Goal: Information Seeking & Learning: Learn about a topic

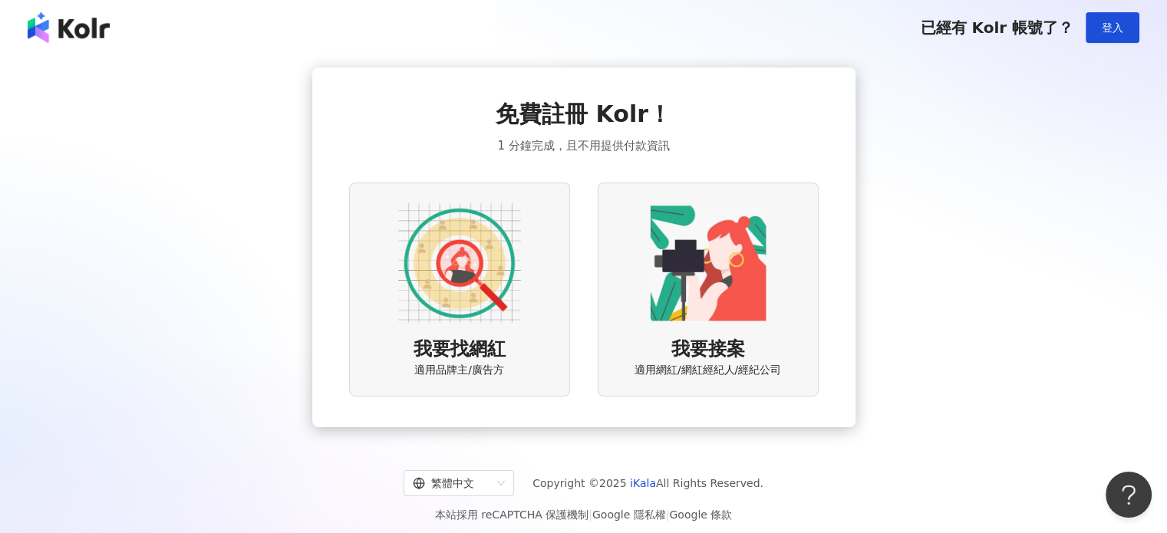
click at [491, 315] on img at bounding box center [459, 263] width 123 height 123
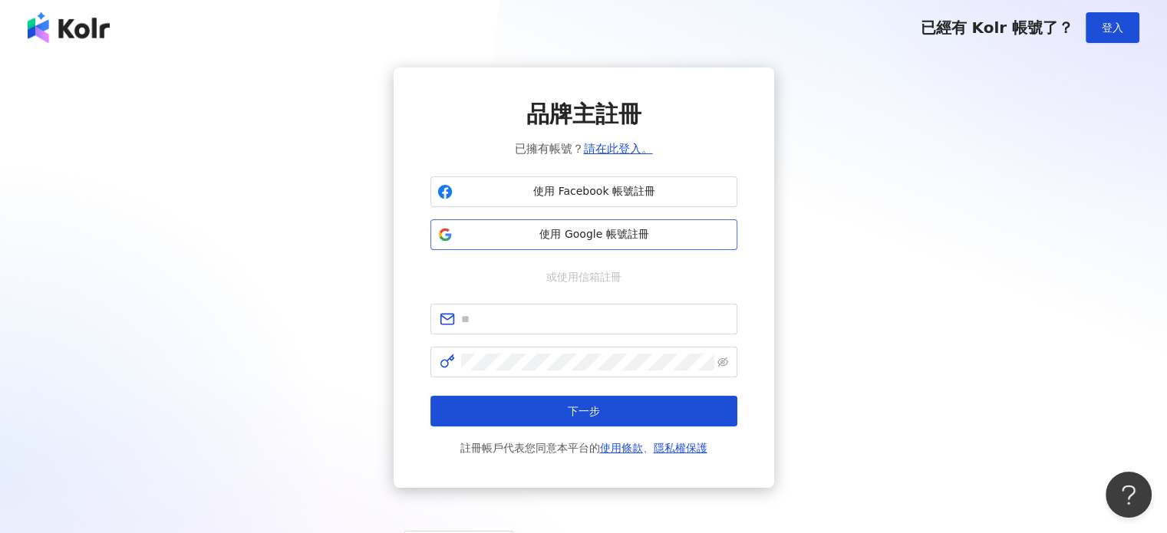
click at [591, 236] on span "使用 Google 帳號註冊" at bounding box center [595, 234] width 272 height 15
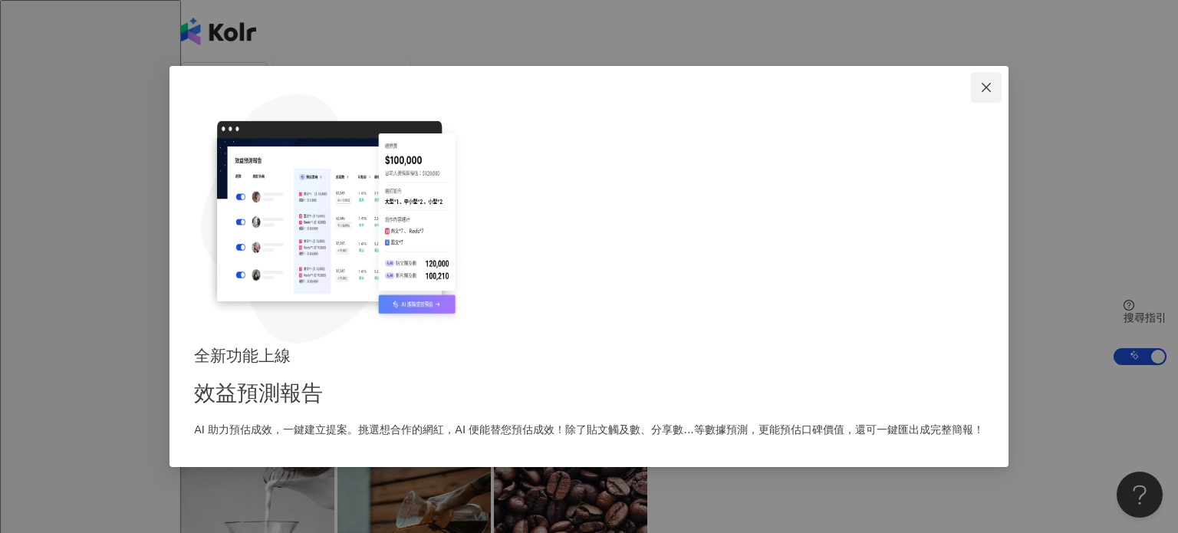
click at [971, 94] on span "Close" at bounding box center [986, 87] width 31 height 12
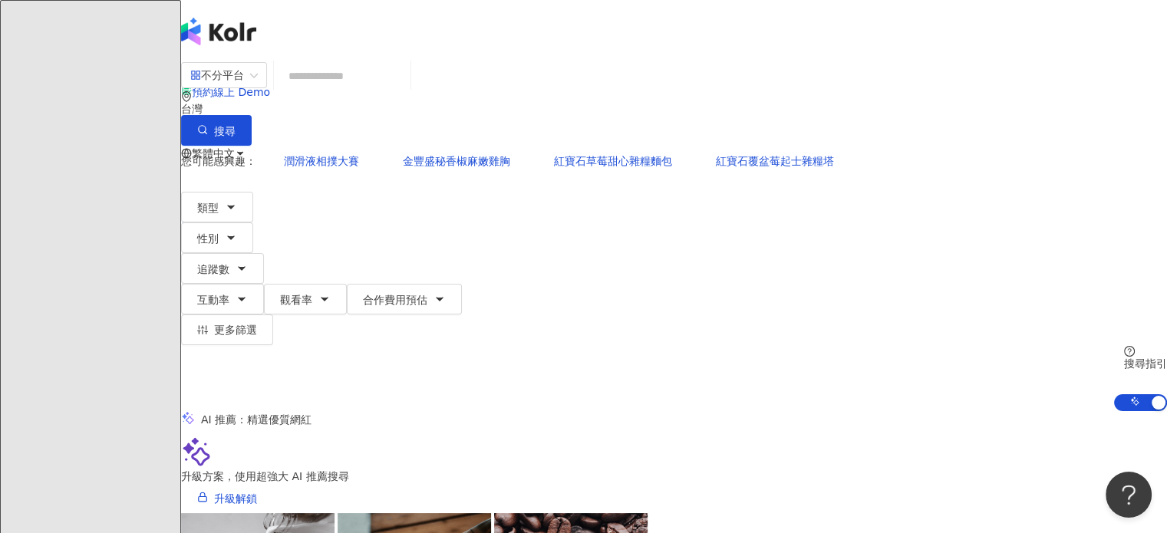
click at [404, 91] on input "search" at bounding box center [342, 75] width 124 height 29
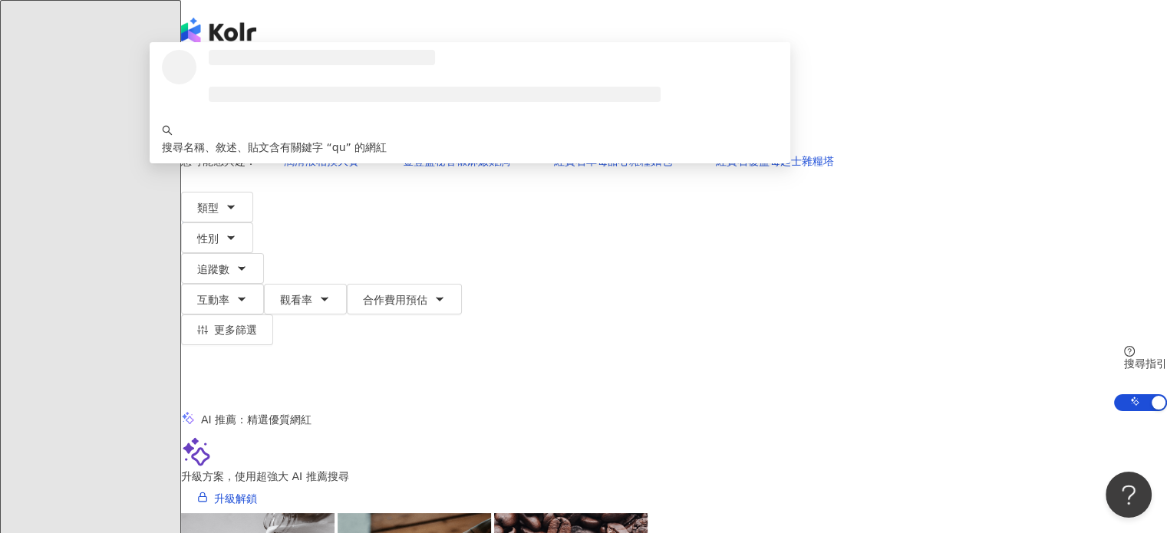
type input "*"
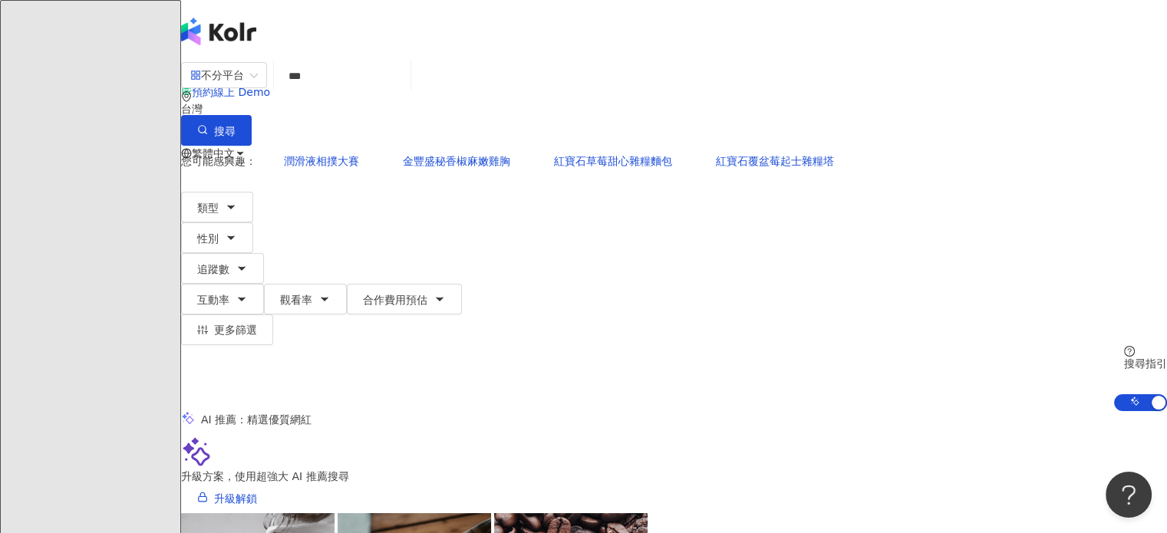
type input "***"
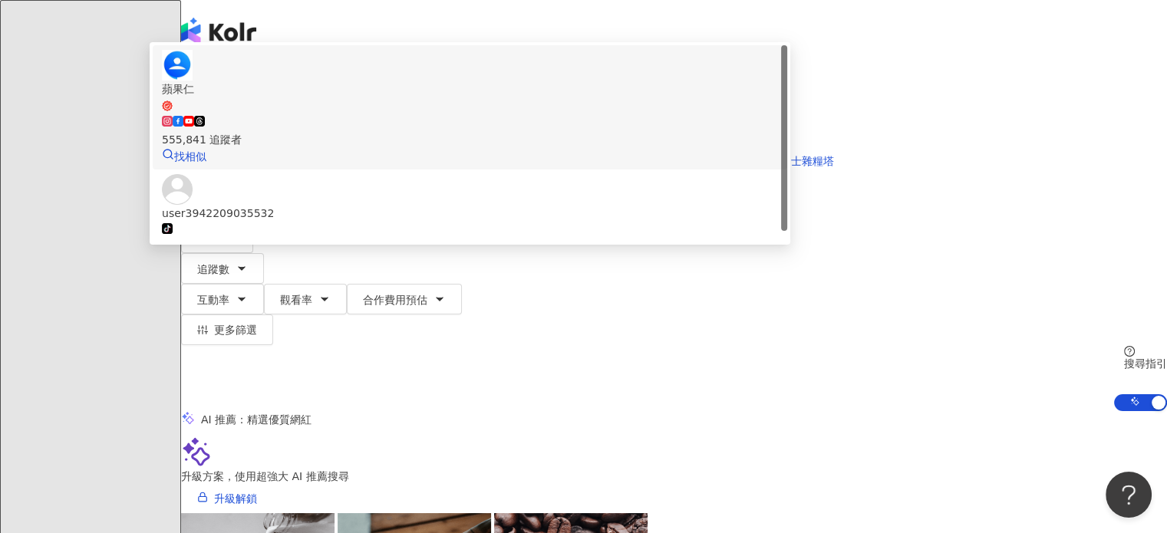
click at [193, 81] on img at bounding box center [177, 65] width 31 height 31
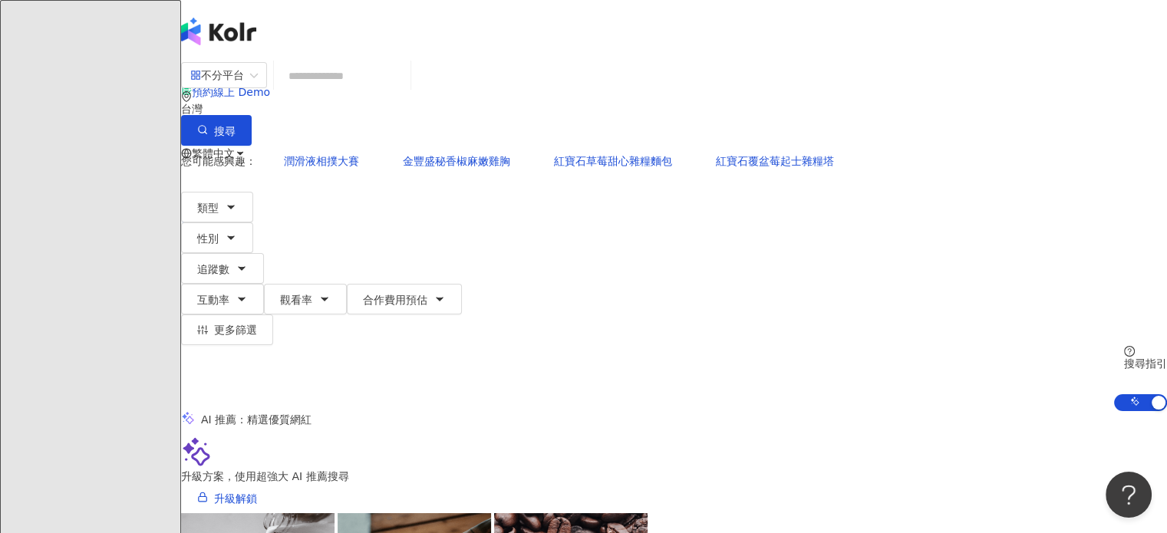
click at [404, 86] on input "search" at bounding box center [342, 75] width 124 height 29
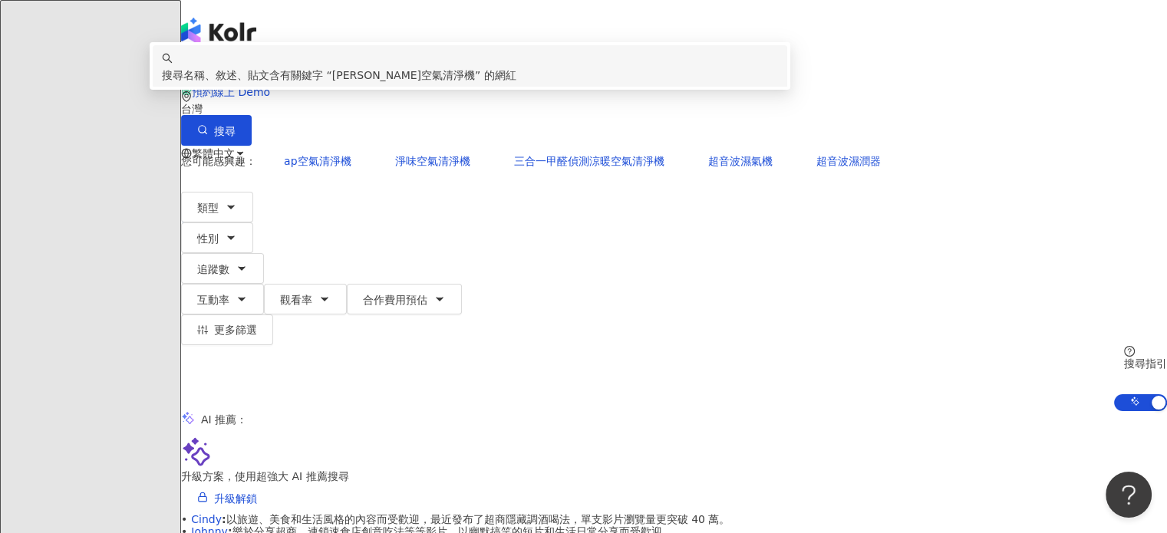
click at [475, 81] on span "[PERSON_NAME]空氣清淨機" at bounding box center [403, 75] width 143 height 12
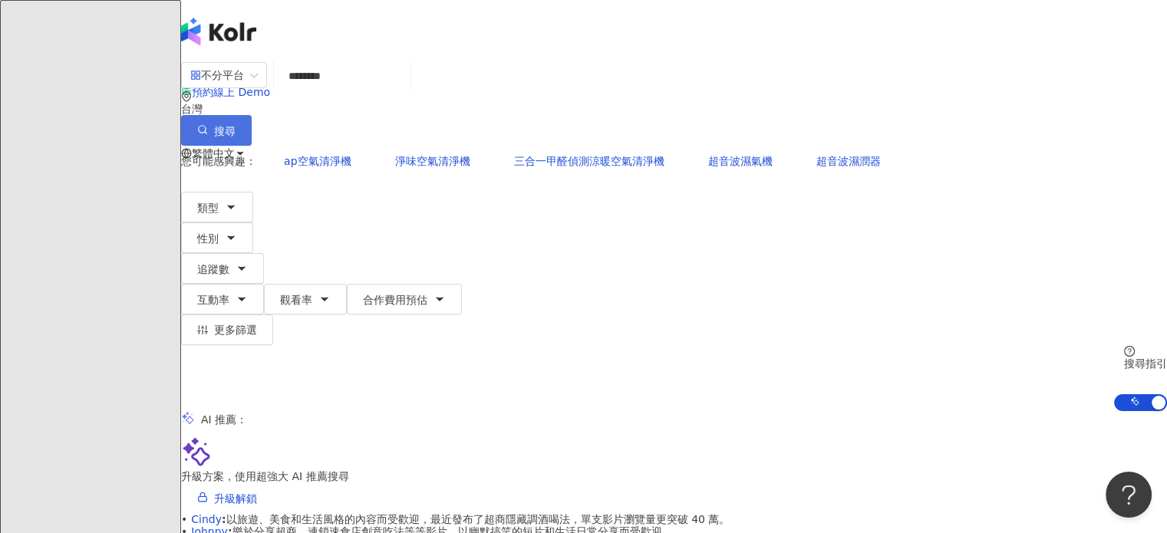
type input "********"
click at [208, 124] on icon "button" at bounding box center [202, 129] width 11 height 11
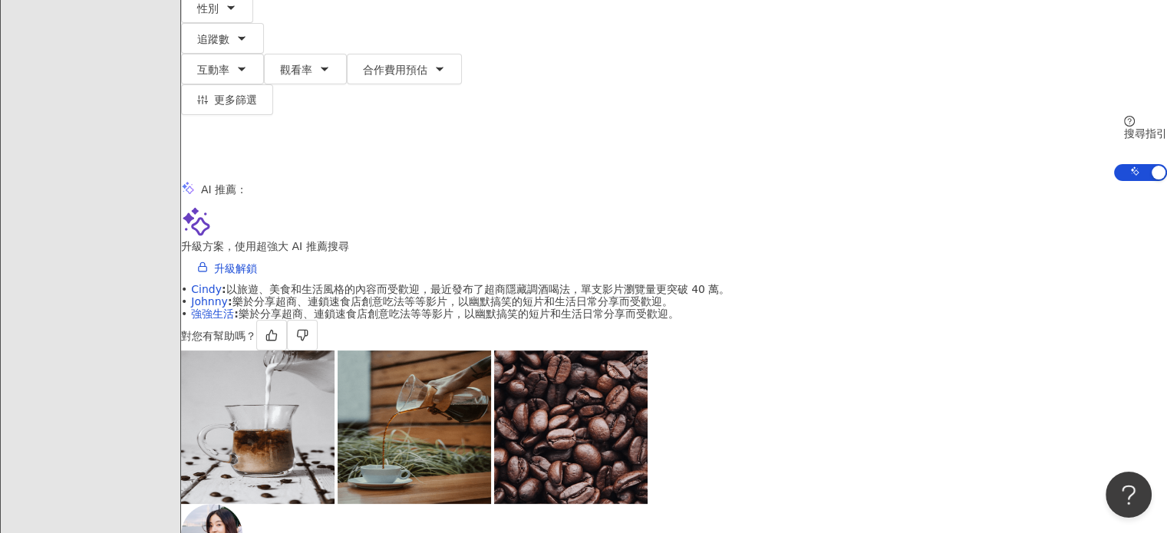
scroll to position [307, 0]
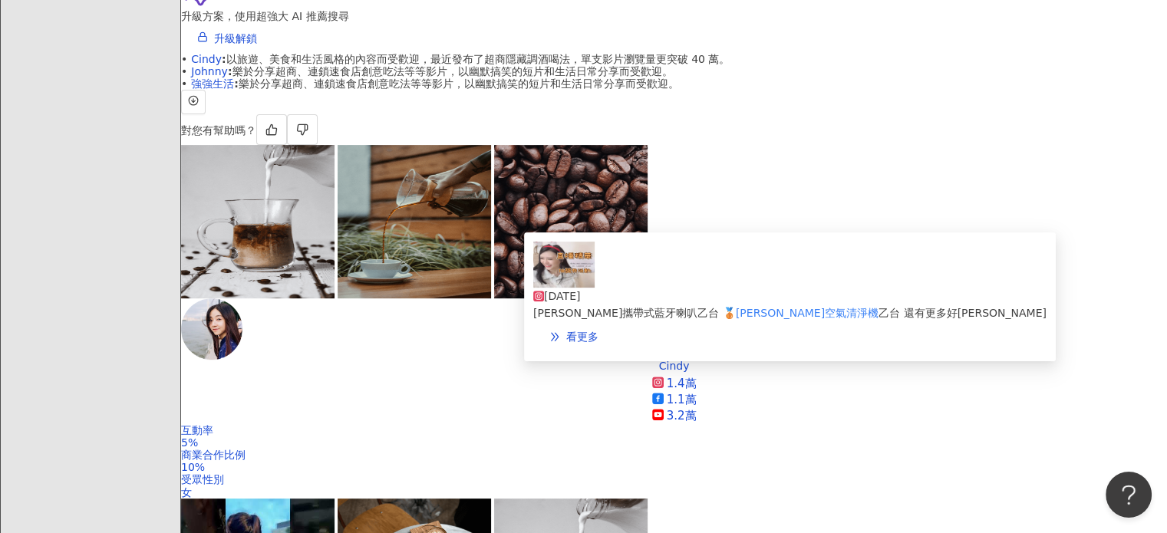
scroll to position [691, 0]
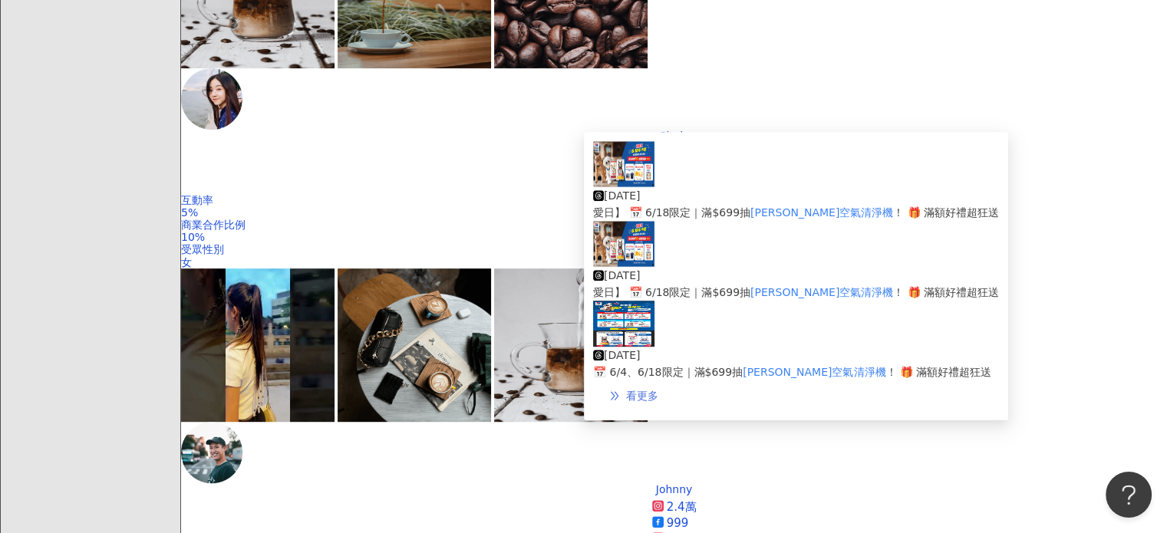
click at [658, 392] on span "看更多" at bounding box center [642, 396] width 32 height 12
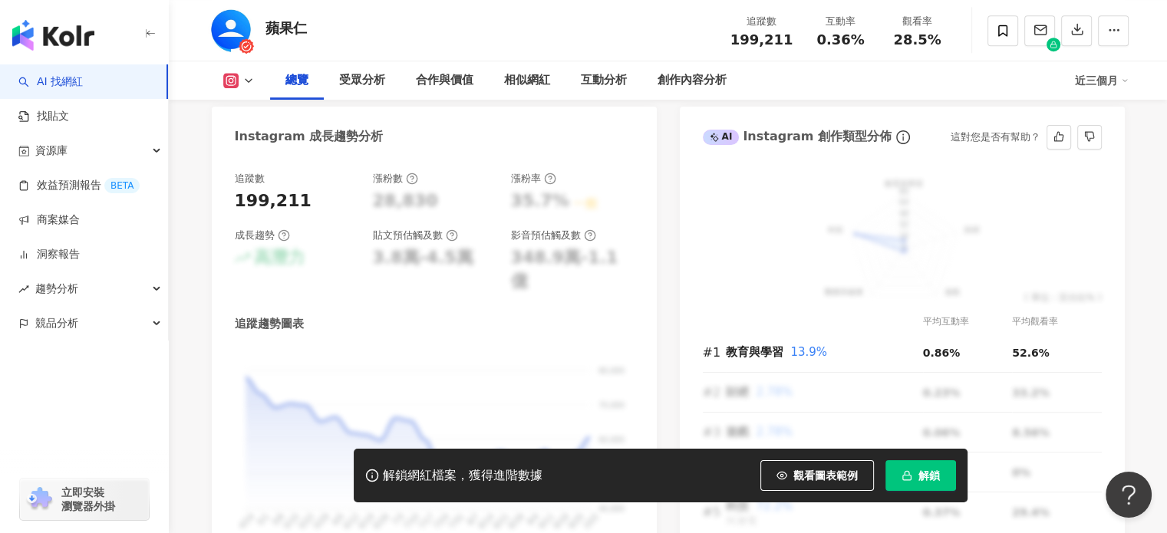
scroll to position [997, 0]
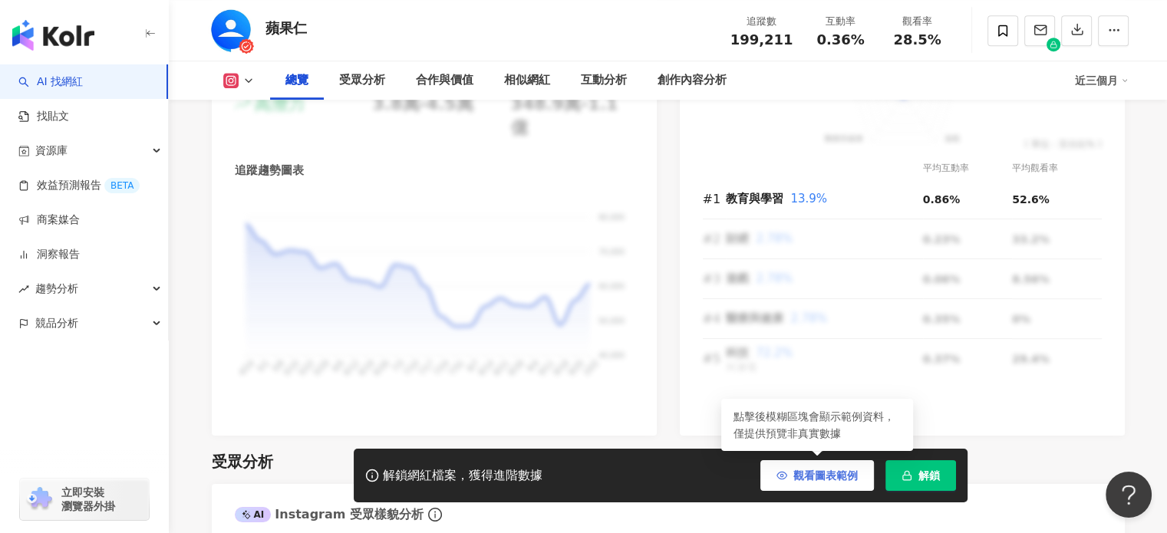
click at [830, 475] on span "觀看圖表範例" at bounding box center [825, 476] width 64 height 12
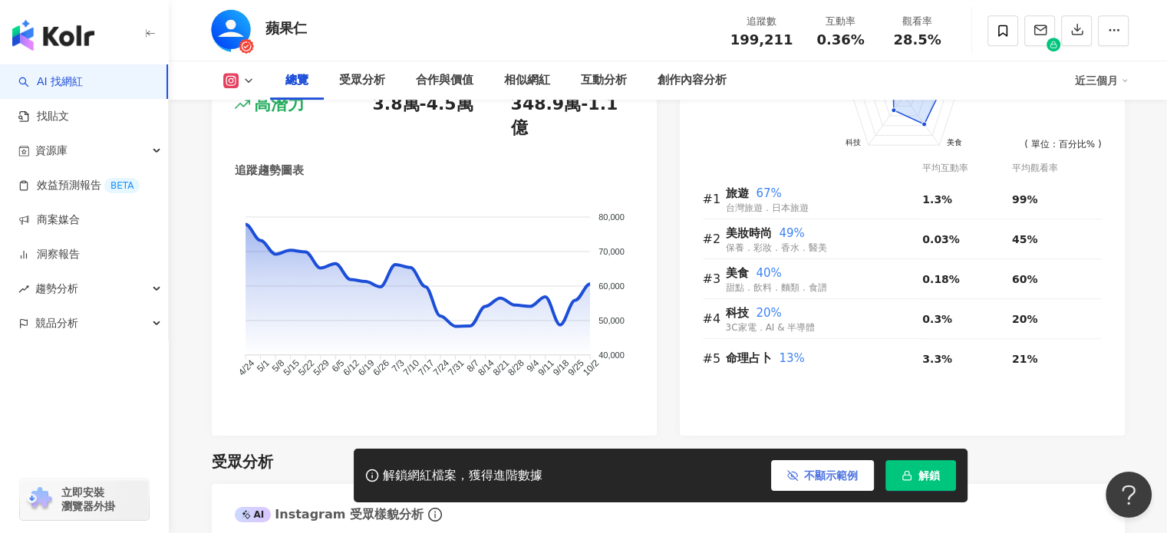
click at [812, 475] on span "不顯示範例" at bounding box center [831, 476] width 54 height 12
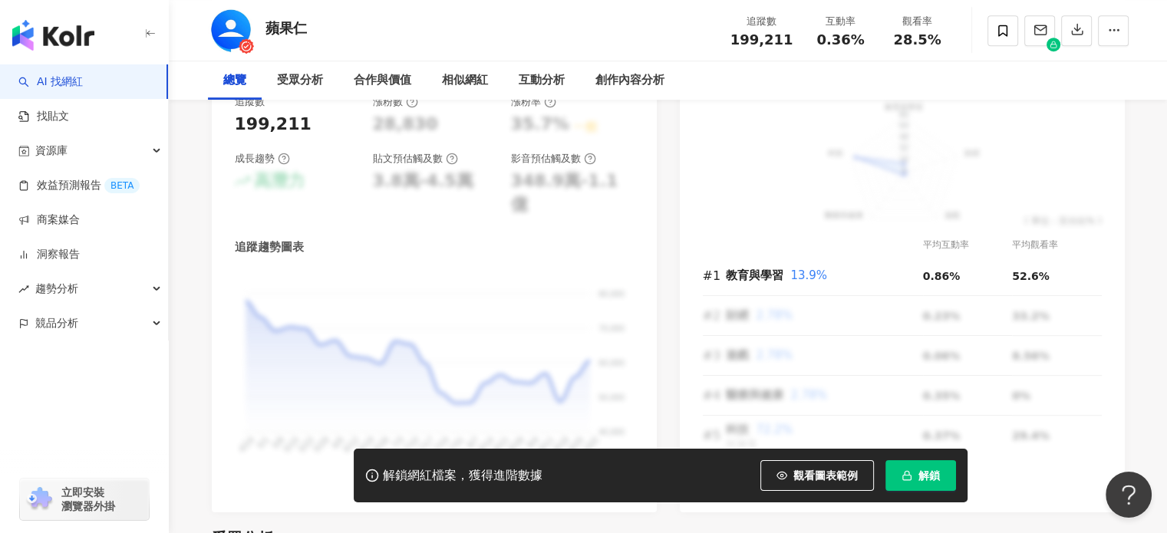
scroll to position [0, 0]
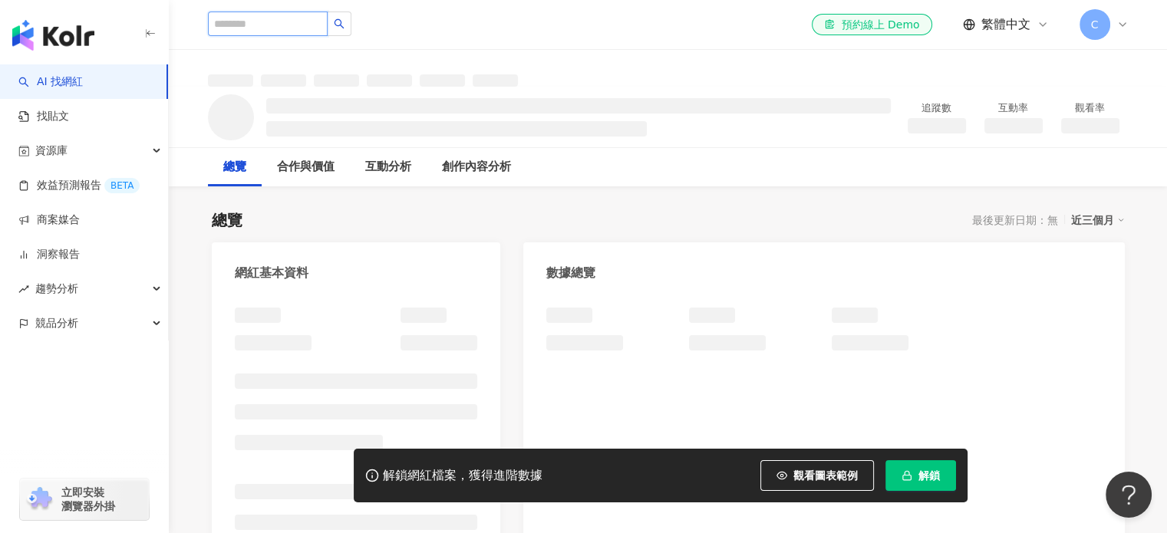
click at [269, 21] on input "search" at bounding box center [268, 24] width 120 height 25
click at [69, 120] on link "找貼文" at bounding box center [43, 116] width 51 height 15
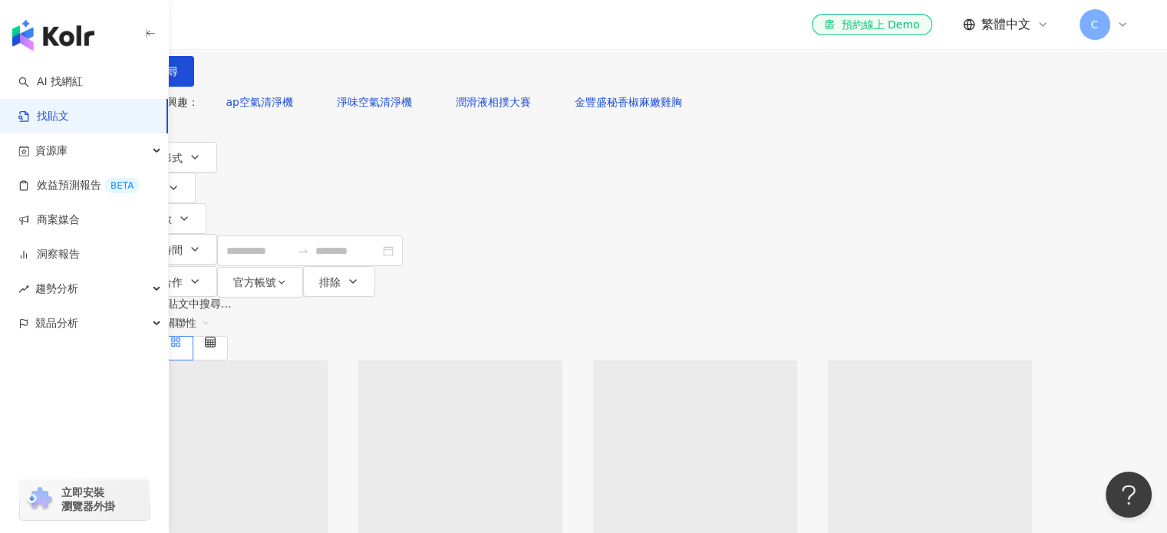
click at [362, 33] on input "search" at bounding box center [292, 16] width 140 height 33
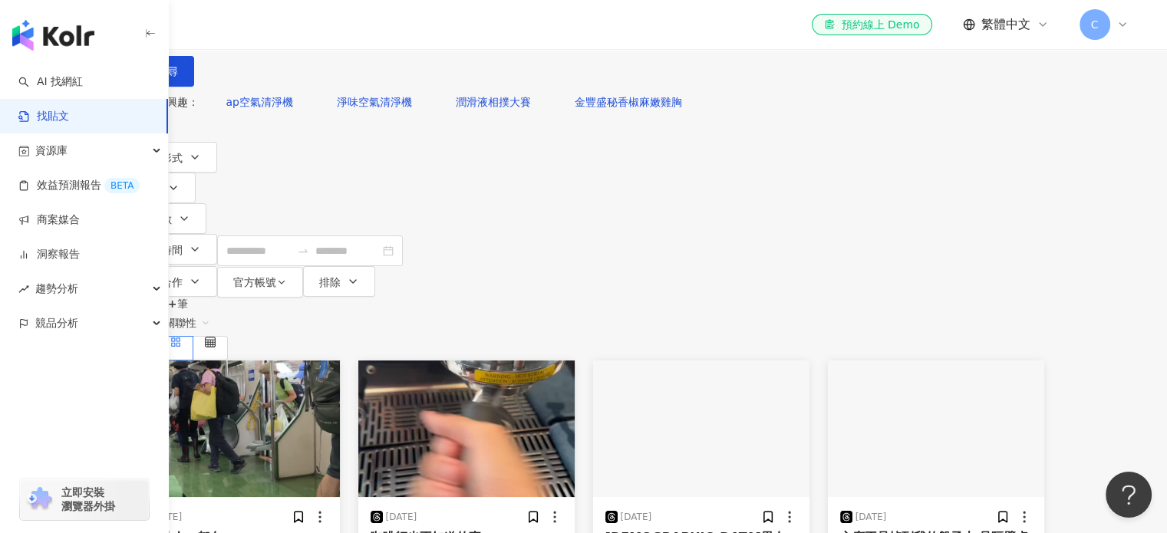
type input "*"
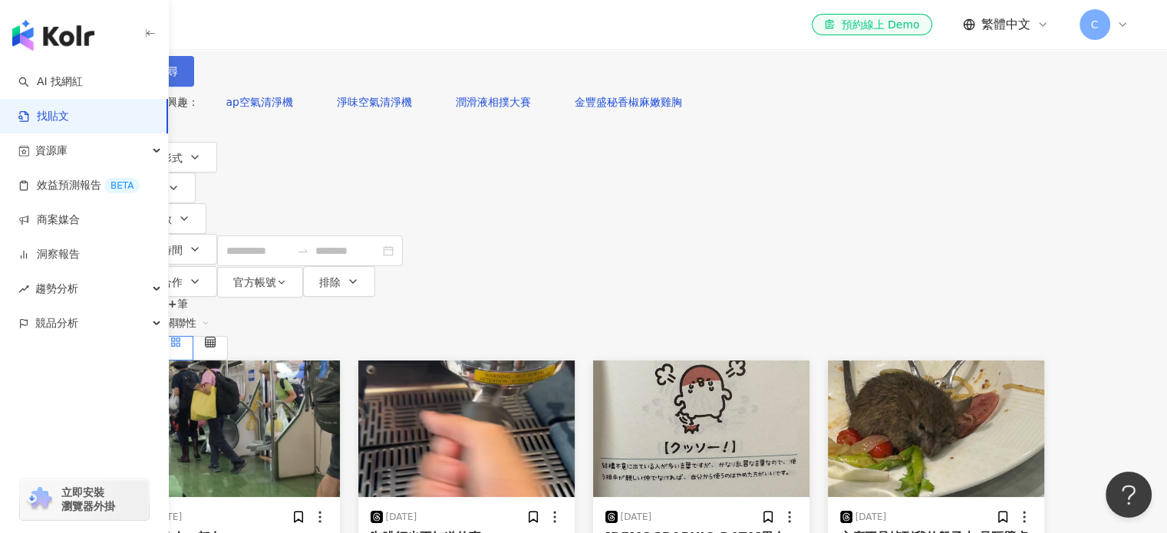
type input "********"
click at [194, 87] on button "搜尋" at bounding box center [159, 71] width 71 height 31
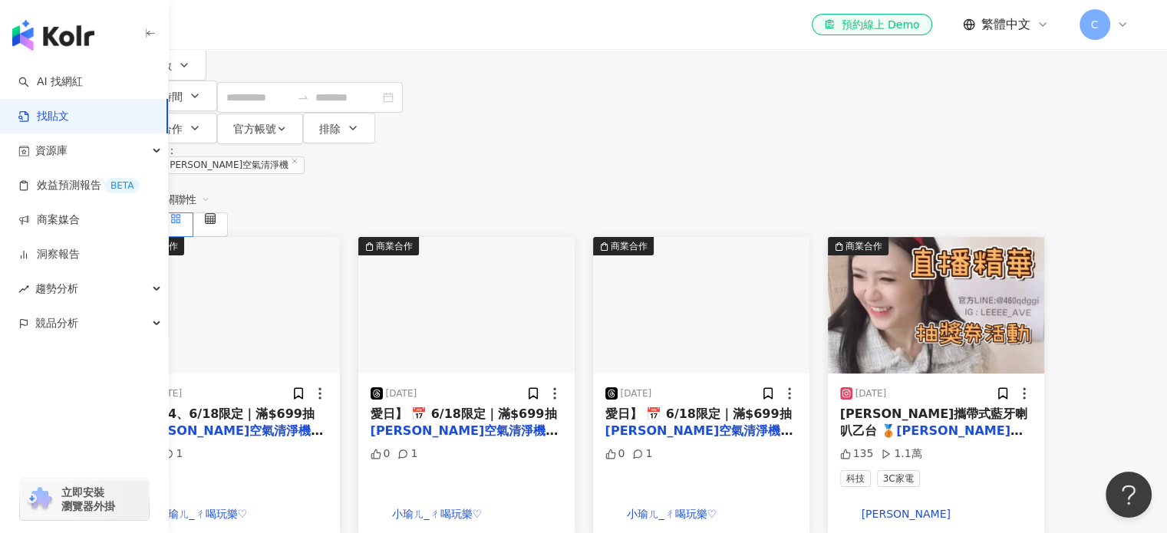
scroll to position [77, 0]
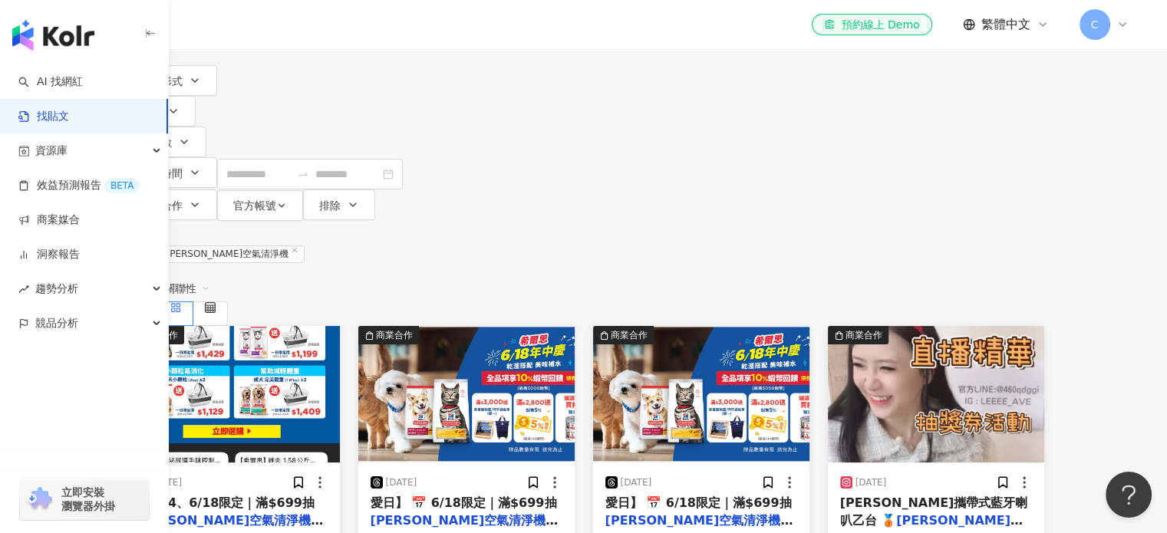
click at [324, 513] on span "！ 🎁 滿額好禮超狂送" at bounding box center [230, 528] width 188 height 31
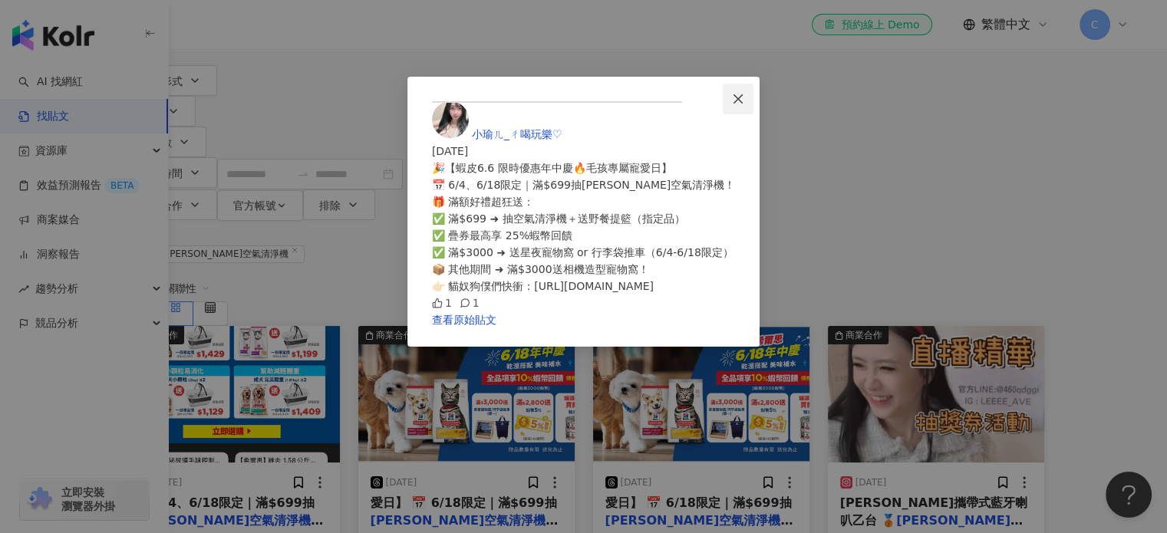
click at [753, 94] on span "Close" at bounding box center [738, 99] width 31 height 12
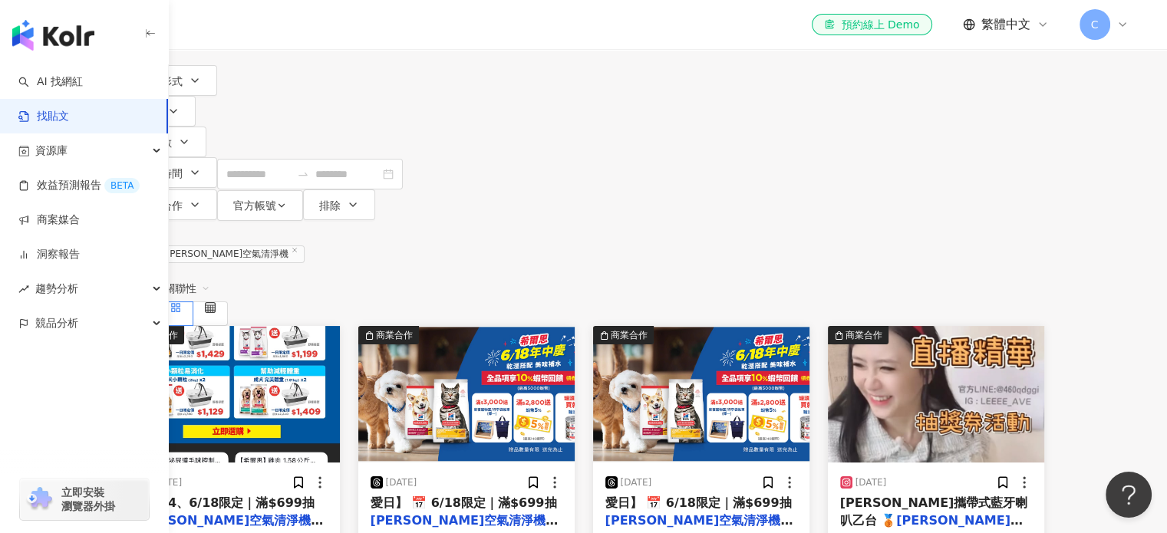
scroll to position [0, 0]
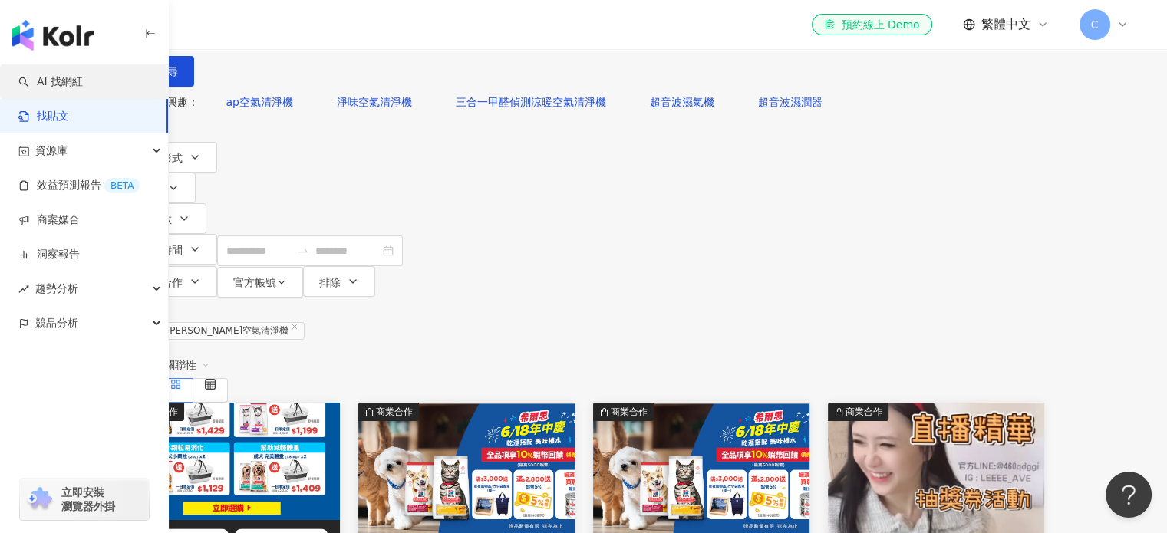
click at [83, 74] on link "AI 找網紅" at bounding box center [50, 81] width 64 height 15
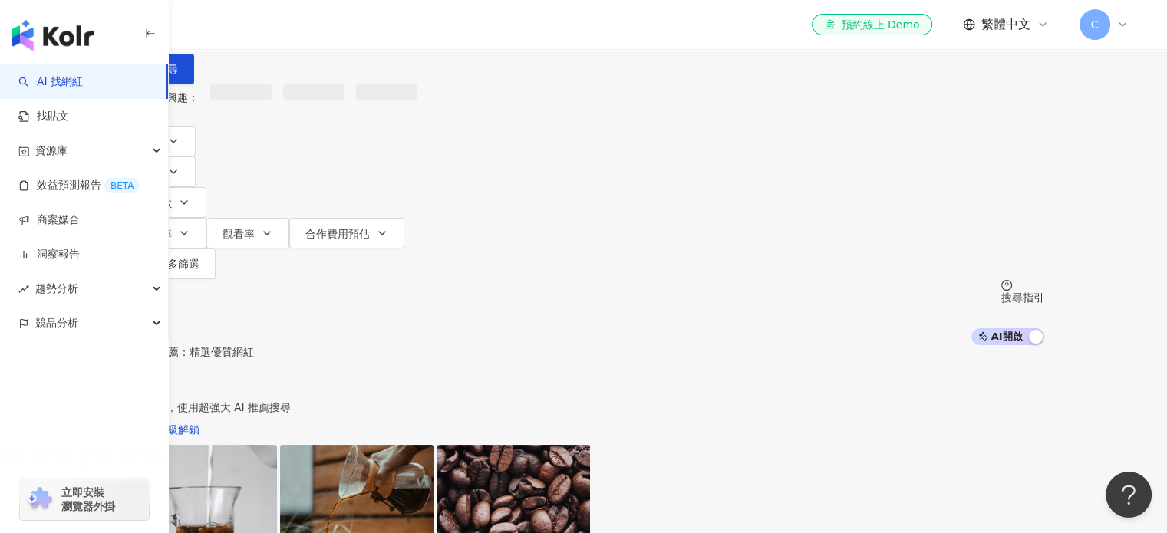
click at [347, 29] on input "search" at bounding box center [284, 14] width 124 height 29
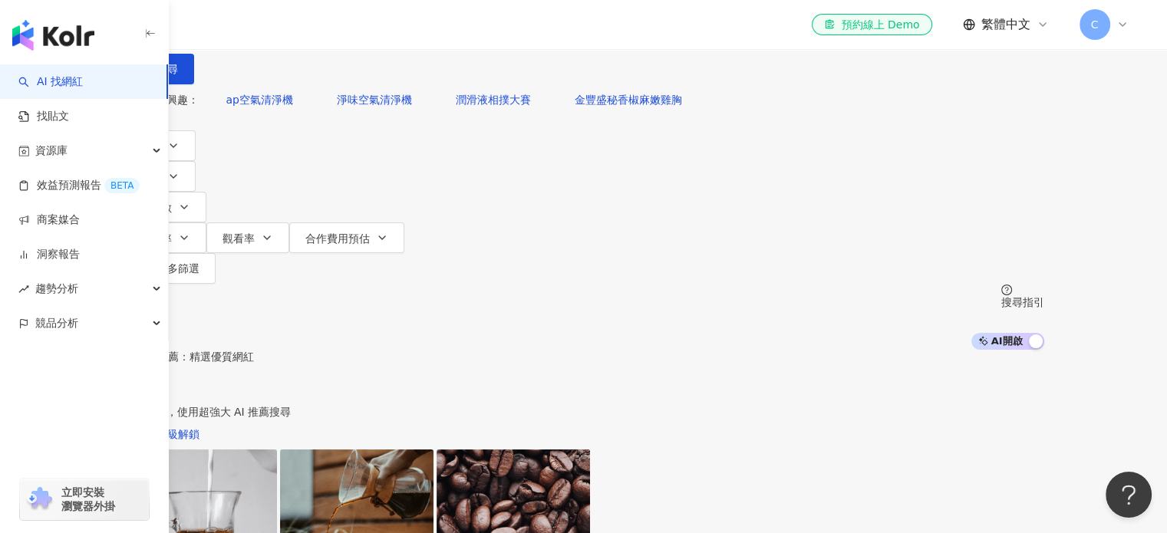
type input "*"
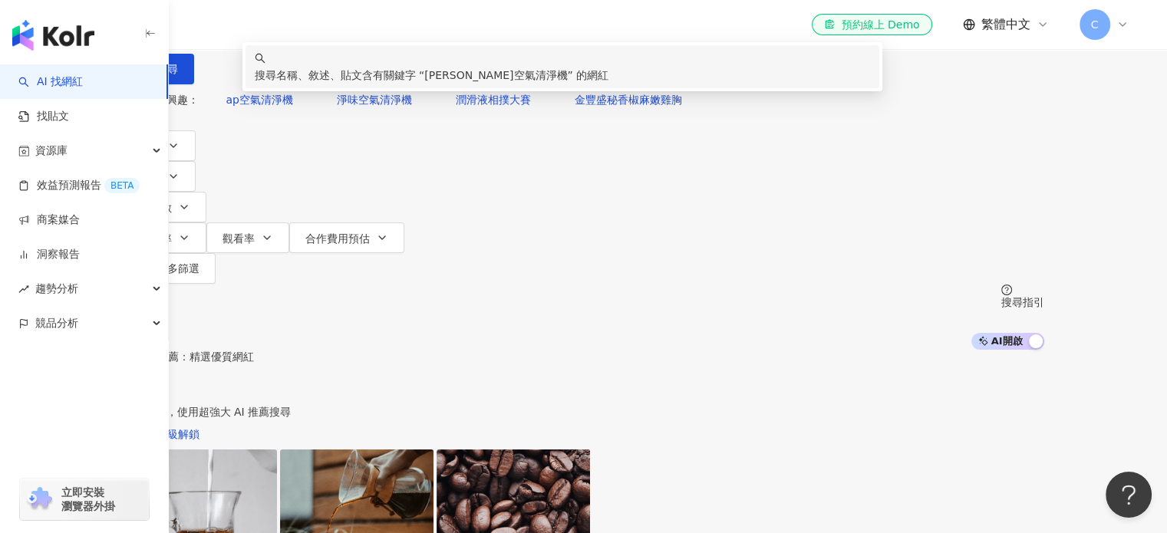
click at [631, 84] on div "搜尋名稱、敘述、貼文含有關鍵字 “ [PERSON_NAME]空氣清淨機 ” 的網紅" at bounding box center [563, 75] width 616 height 17
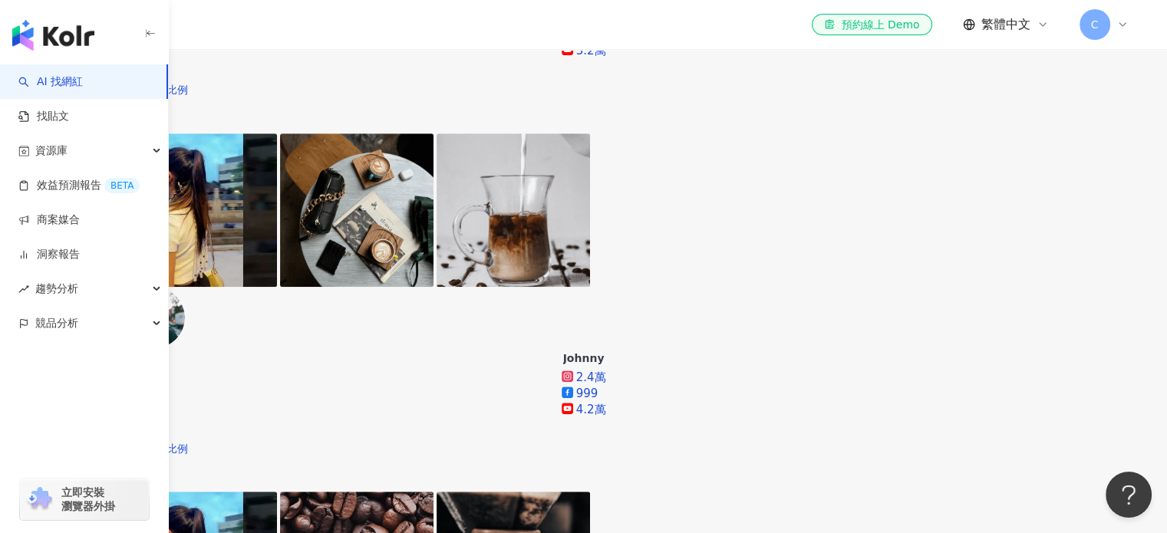
scroll to position [921, 0]
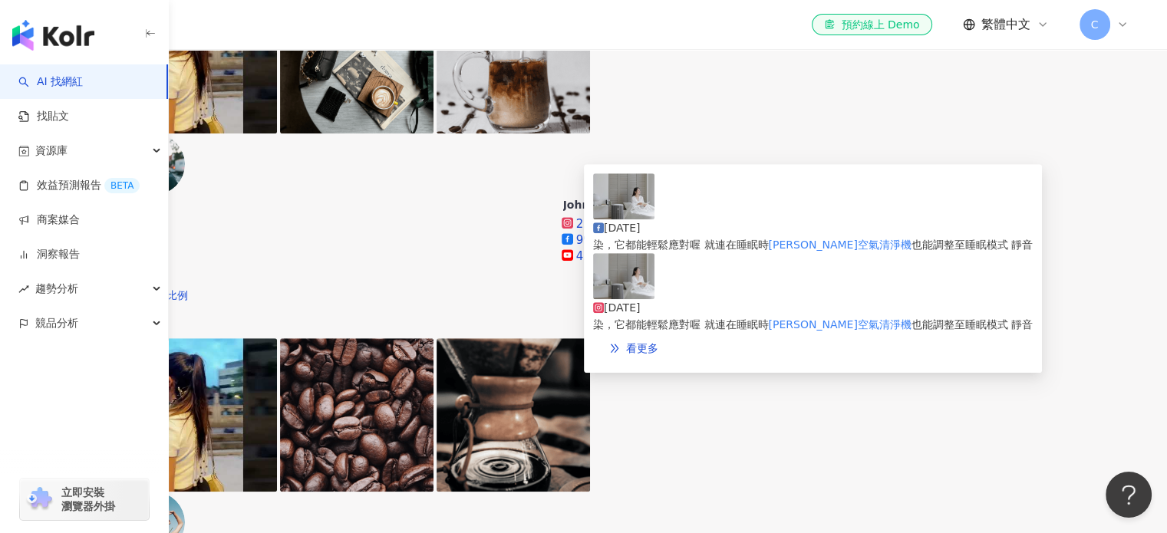
click at [614, 285] on img at bounding box center [623, 276] width 61 height 46
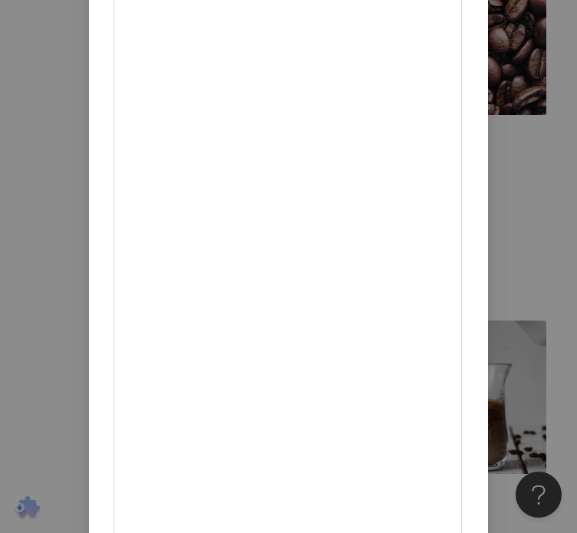
scroll to position [0, 0]
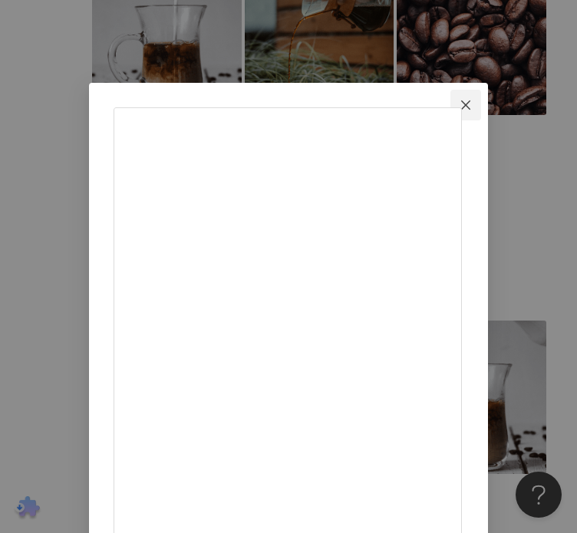
click at [472, 103] on icon "close" at bounding box center [466, 105] width 12 height 12
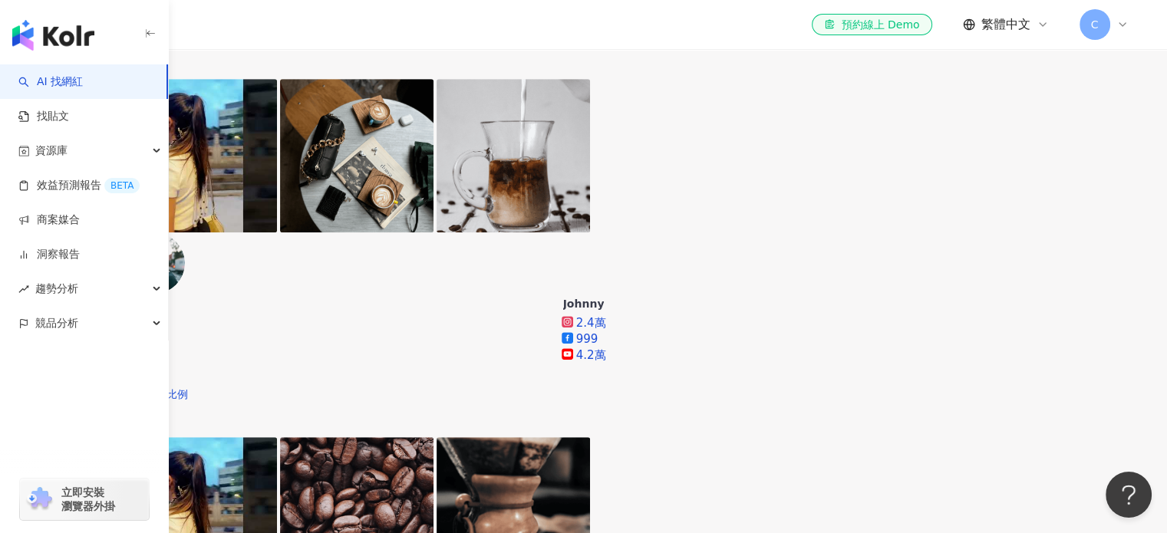
scroll to position [1129, 0]
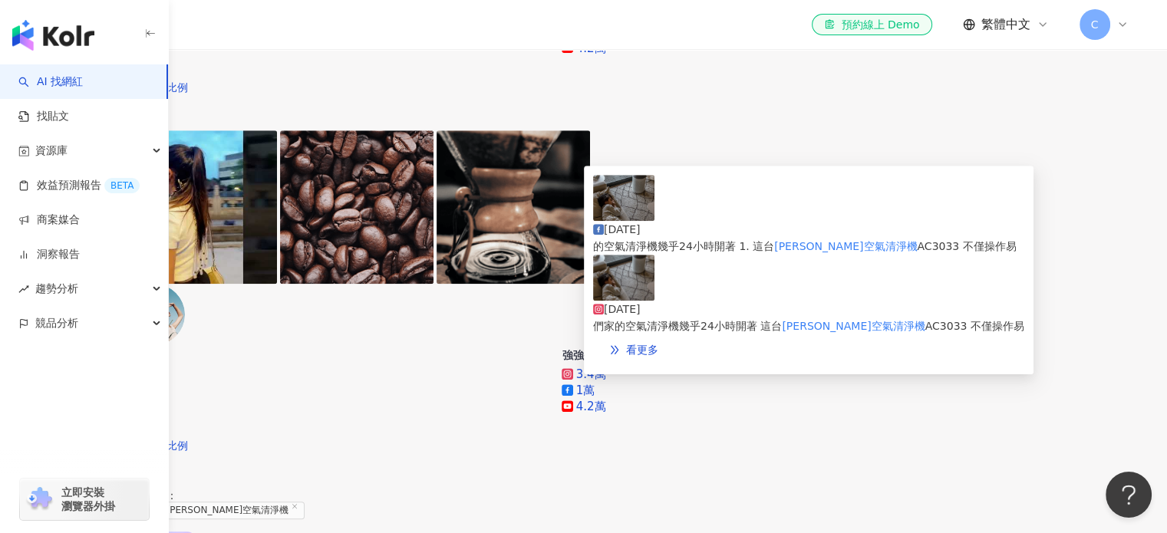
click at [925, 320] on span "AC3033 不僅操作易" at bounding box center [974, 326] width 99 height 12
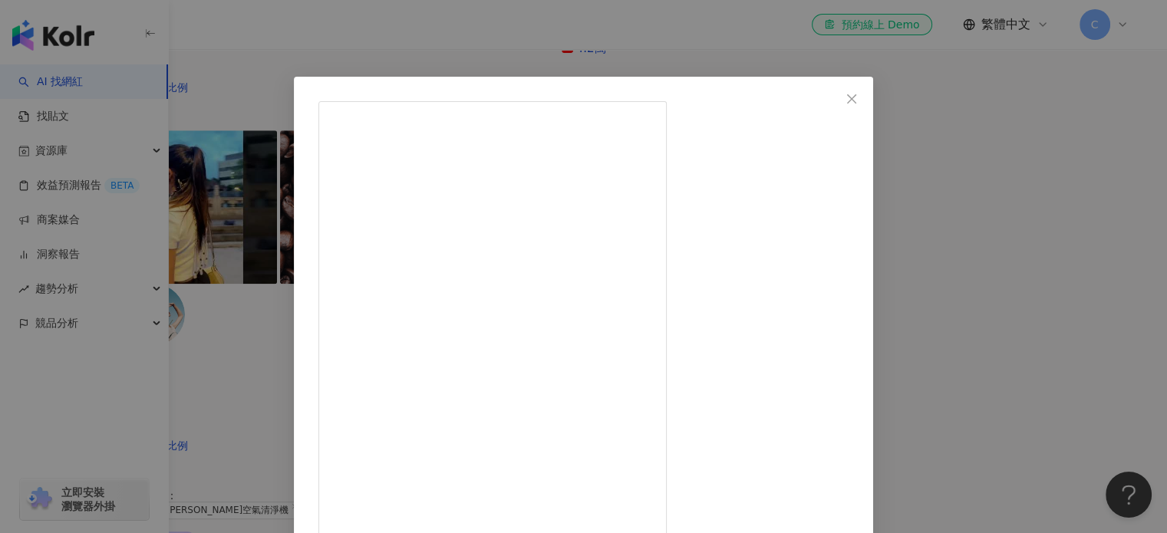
scroll to position [230, 0]
click at [858, 101] on icon "close" at bounding box center [851, 99] width 12 height 12
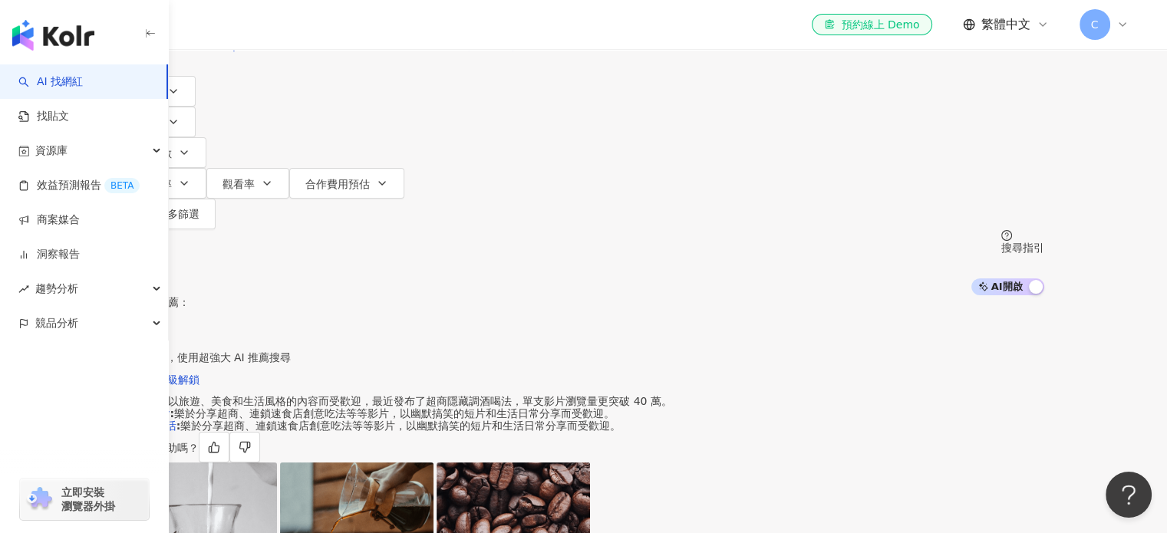
scroll to position [0, 0]
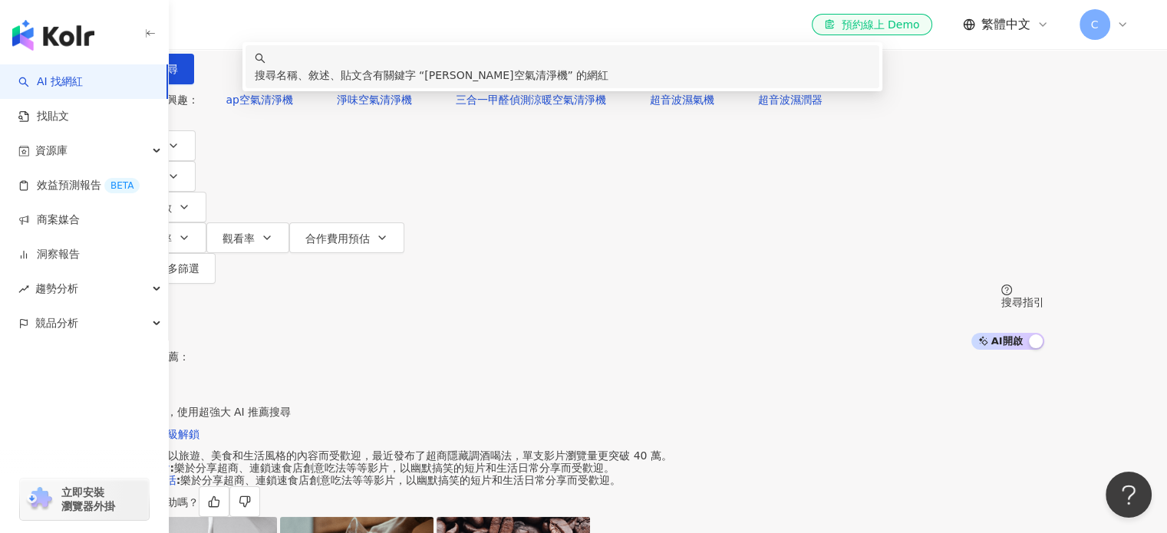
drag, startPoint x: 447, startPoint y: 96, endPoint x: 331, endPoint y: 84, distance: 115.7
click at [332, 29] on input "********" at bounding box center [284, 14] width 124 height 29
type input "*"
click at [592, 84] on div "搜尋名稱、敘述、貼文含有關鍵字 “ AC4221 ” 的網紅" at bounding box center [563, 67] width 616 height 34
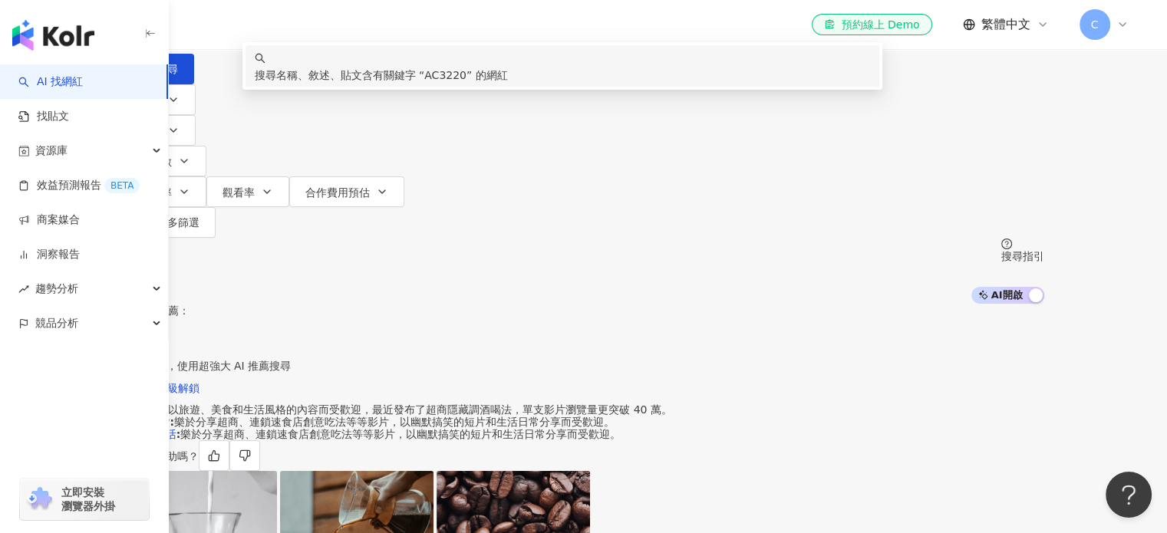
click at [466, 81] on span "AC3220" at bounding box center [445, 75] width 42 height 12
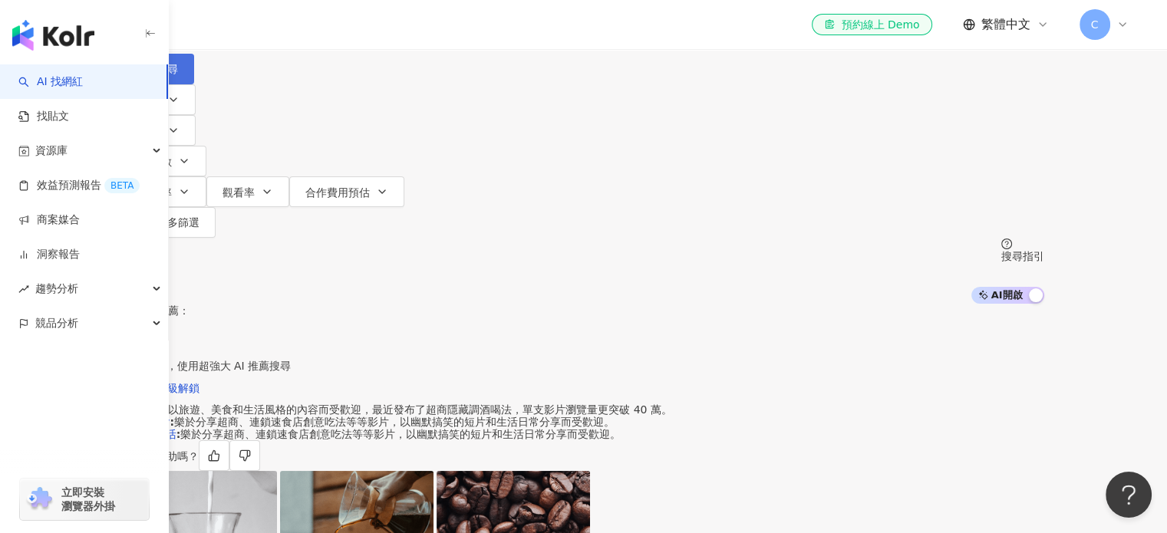
type input "******"
click at [150, 74] on icon "button" at bounding box center [145, 69] width 11 height 11
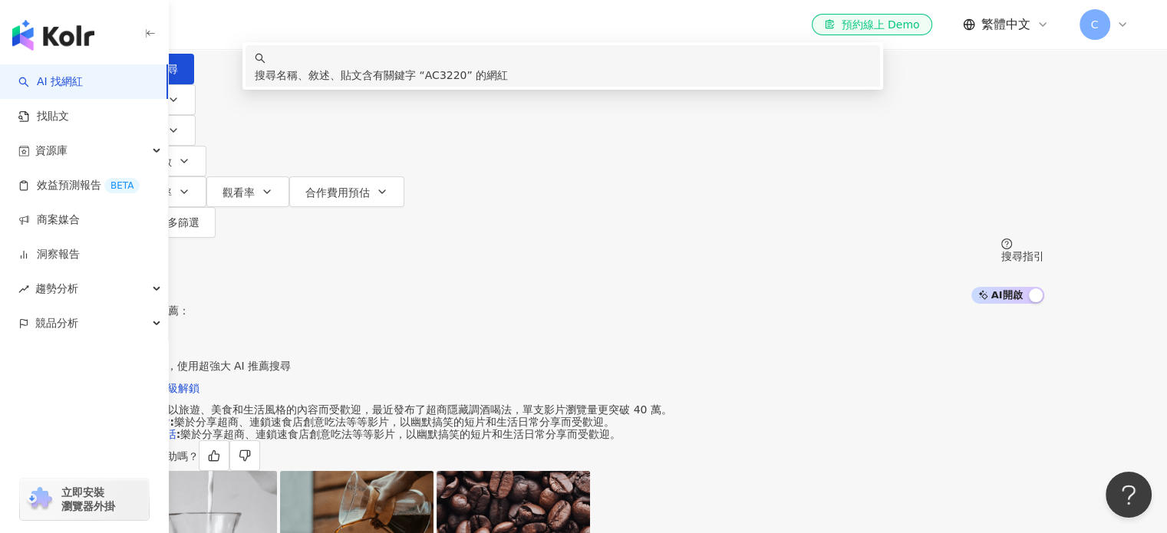
drag, startPoint x: 416, startPoint y: 89, endPoint x: 240, endPoint y: 85, distance: 175.7
click at [240, 84] on div "不分平台 ****** 台灣 搜尋 keyword 搜尋名稱、敘述、貼文含有關鍵字 “ AC3220 ” 的網紅" at bounding box center [584, 42] width 921 height 84
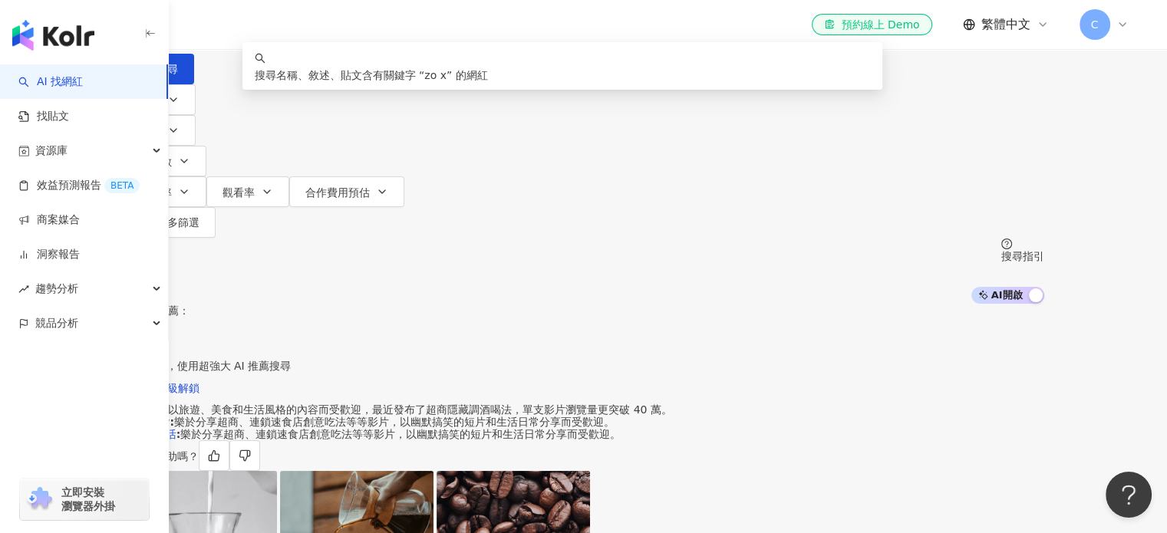
type input "*"
click at [150, 74] on icon "button" at bounding box center [145, 69] width 11 height 11
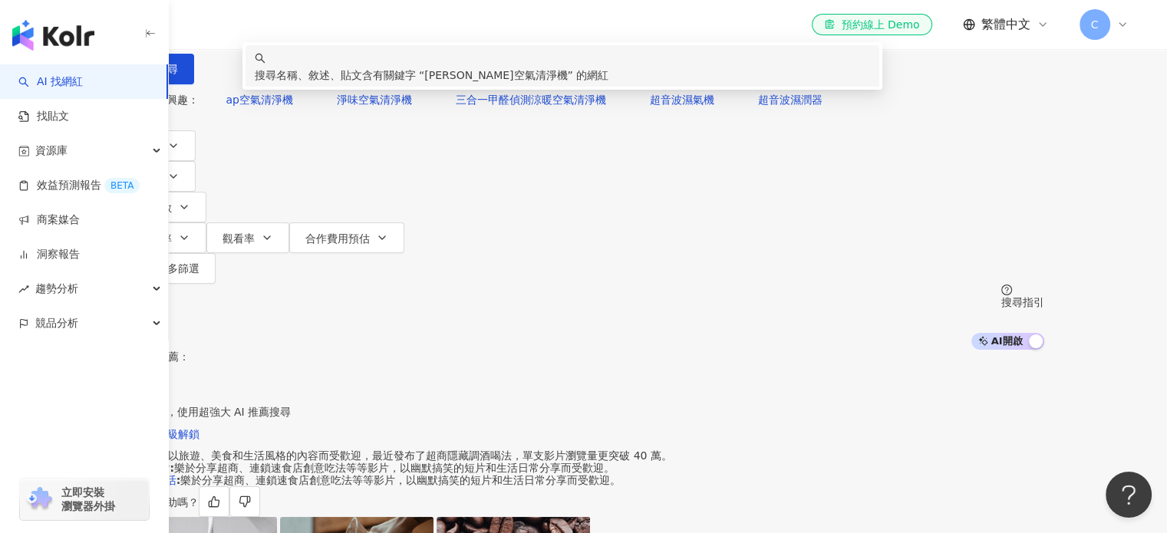
click at [567, 81] on span "[PERSON_NAME]空氣清淨機" at bounding box center [495, 75] width 143 height 12
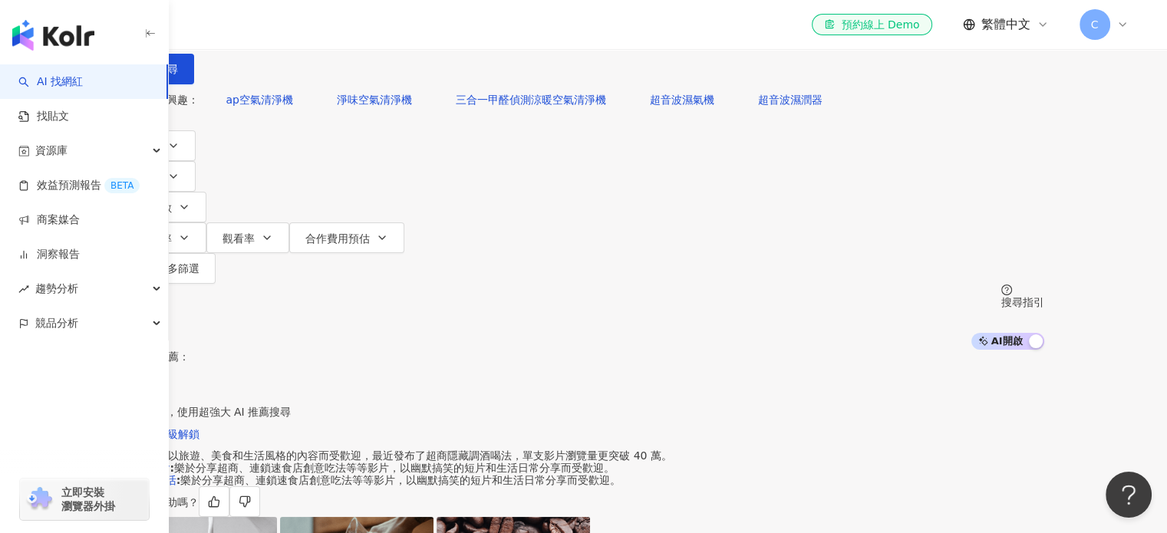
click at [347, 29] on input "********" at bounding box center [284, 14] width 124 height 29
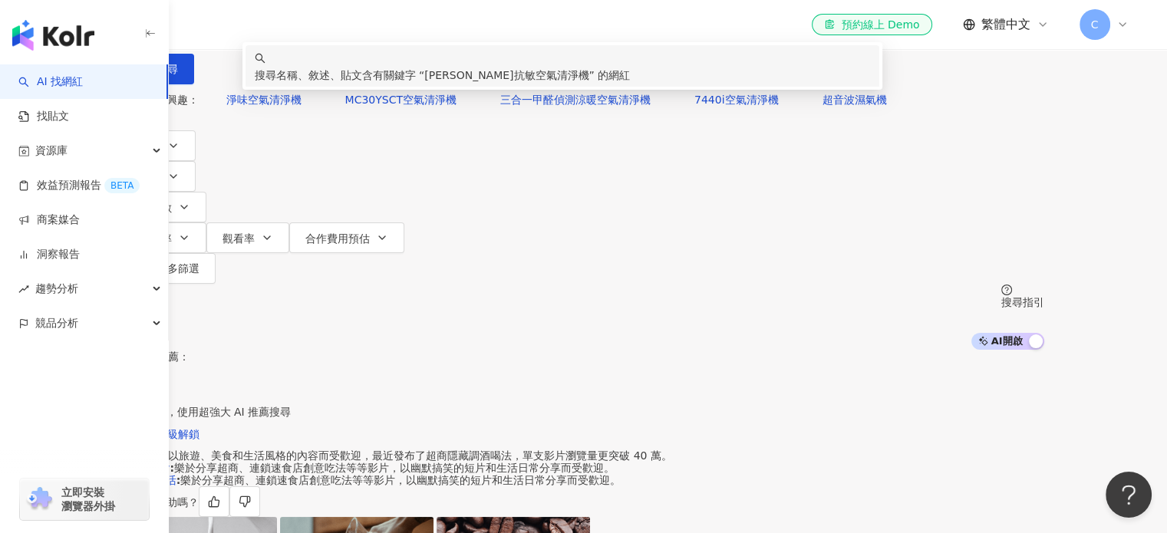
click at [588, 81] on span "[PERSON_NAME]抗敏空氣清淨機" at bounding box center [506, 75] width 164 height 12
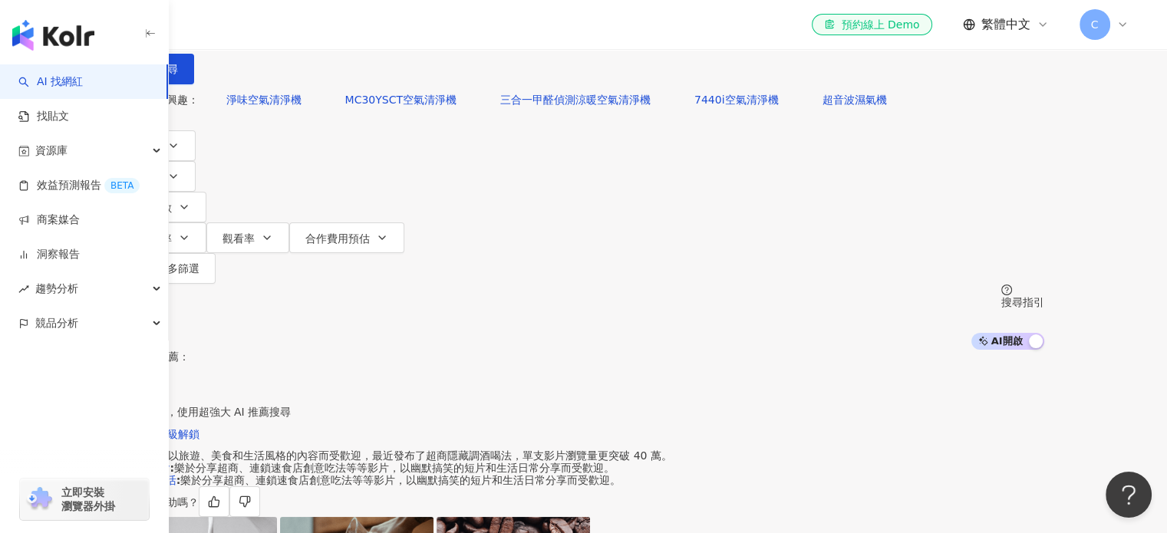
click at [347, 29] on input "**********" at bounding box center [284, 14] width 124 height 29
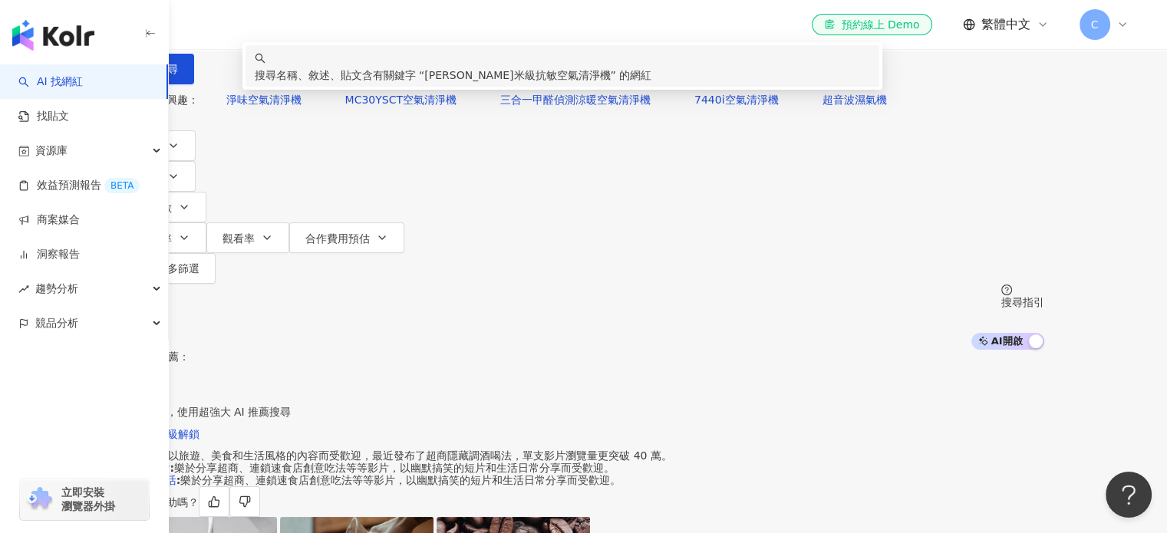
click at [728, 84] on div "搜尋名稱、敘述、貼文含有關鍵字 “ [PERSON_NAME]奈米級抗敏空氣清淨機 ” 的網紅" at bounding box center [563, 67] width 616 height 34
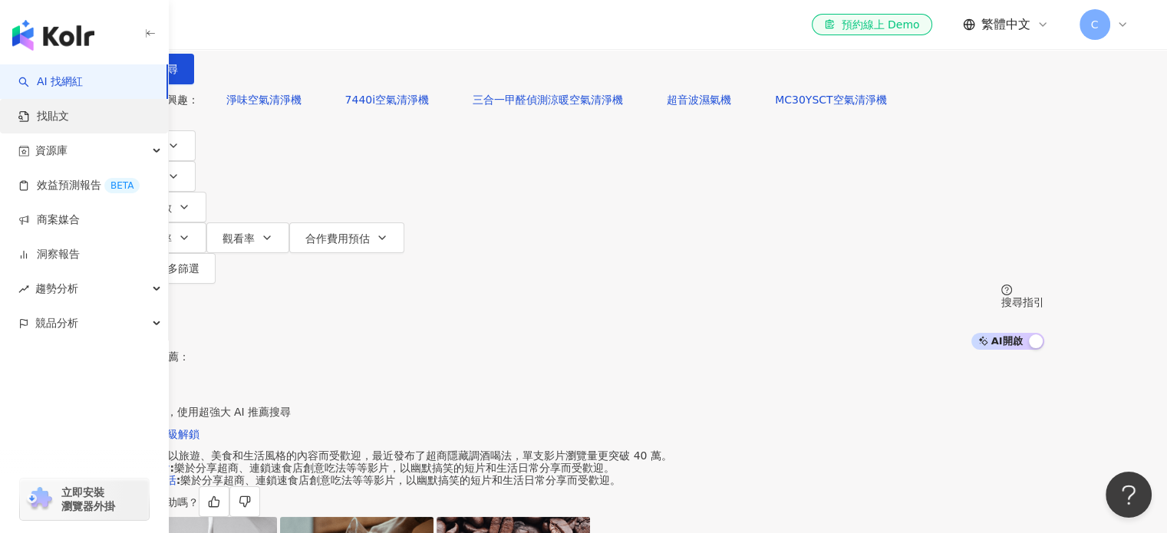
drag, startPoint x: 511, startPoint y: 103, endPoint x: 150, endPoint y: 103, distance: 360.6
type input "*"
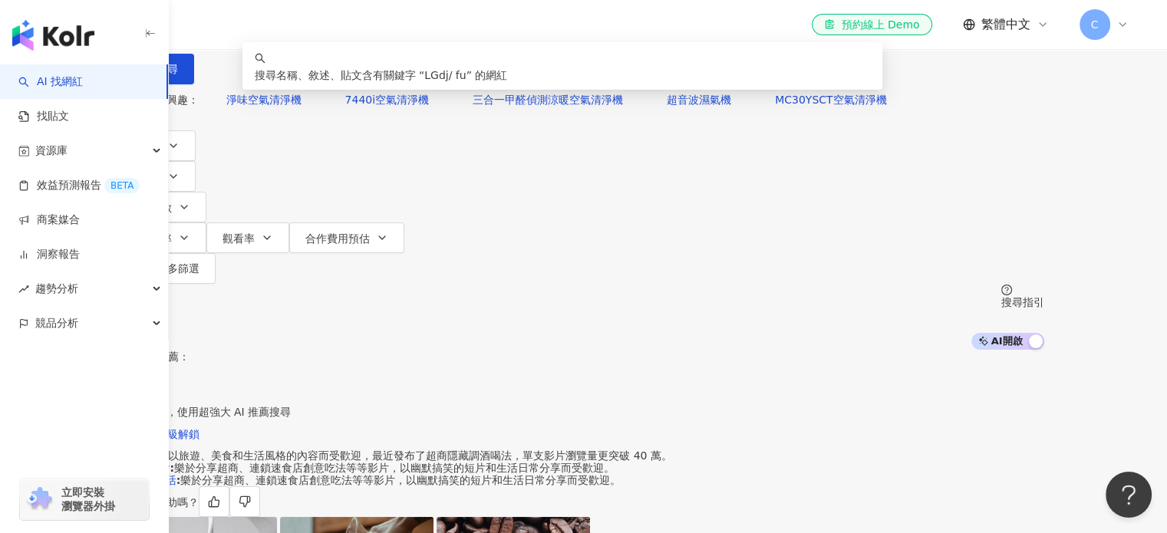
type input "*"
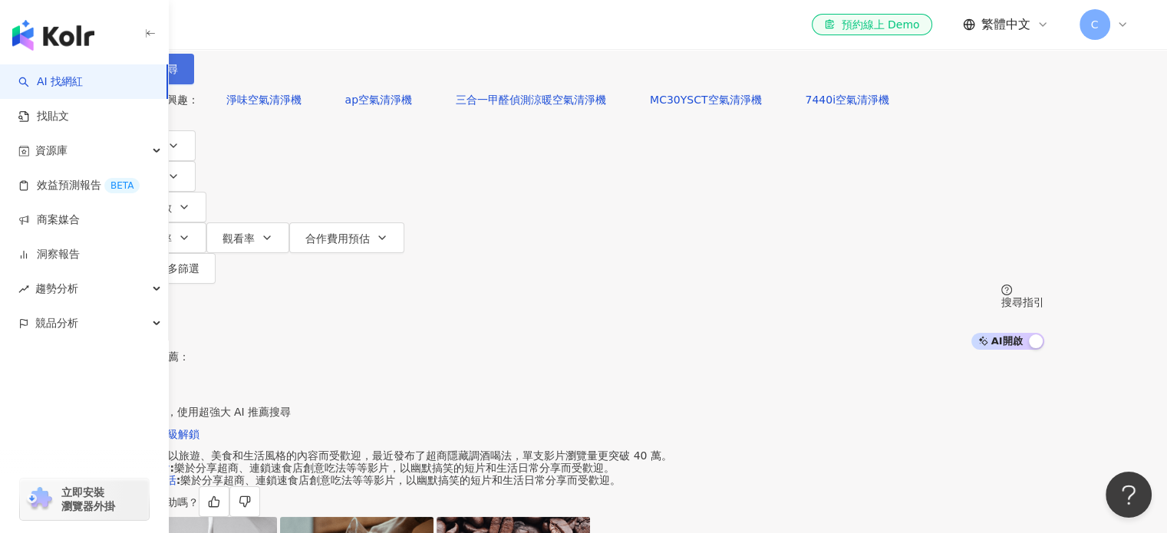
click at [194, 71] on button "搜尋" at bounding box center [159, 69] width 71 height 31
click at [194, 84] on button "搜尋" at bounding box center [159, 69] width 71 height 31
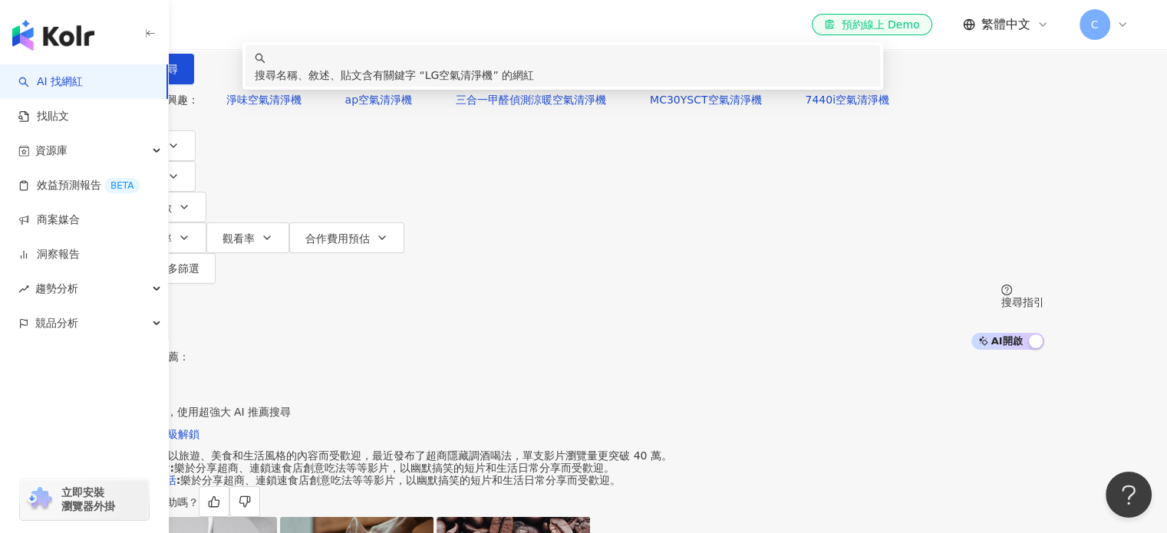
drag, startPoint x: 462, startPoint y: 91, endPoint x: 249, endPoint y: 120, distance: 215.4
click at [249, 120] on div "不分平台 ******* 台灣 搜尋 keyword 搜尋名稱、敘述、貼文含有關鍵字 “ LG空氣清淨機 ” 的網紅 您可能感興趣： 淨味空氣清淨機 ap空氣…" at bounding box center [584, 175] width 982 height 350
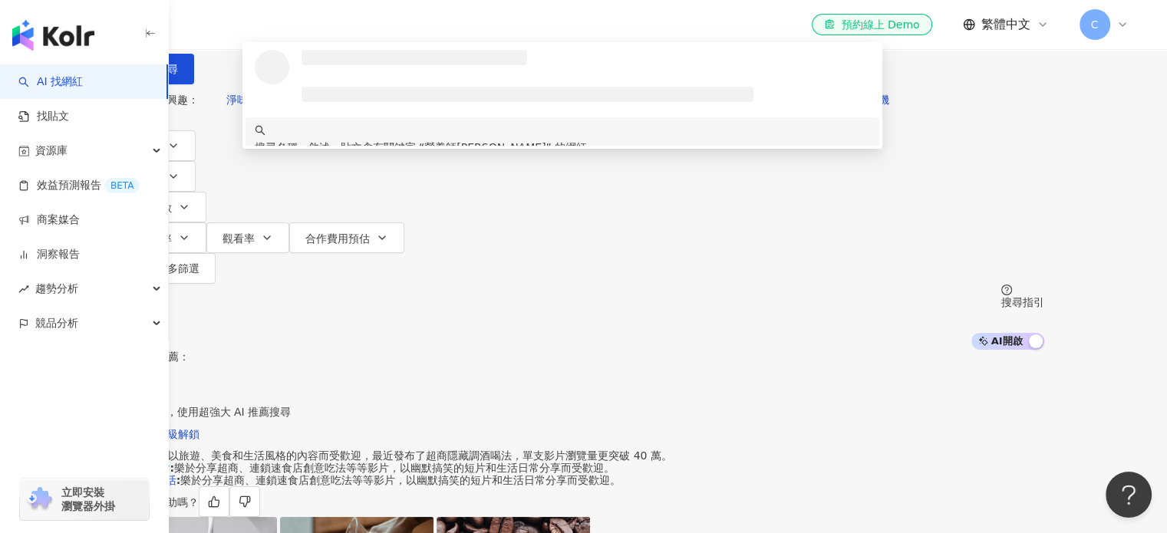
click at [545, 153] on span "營養師[PERSON_NAME]" at bounding box center [484, 147] width 121 height 12
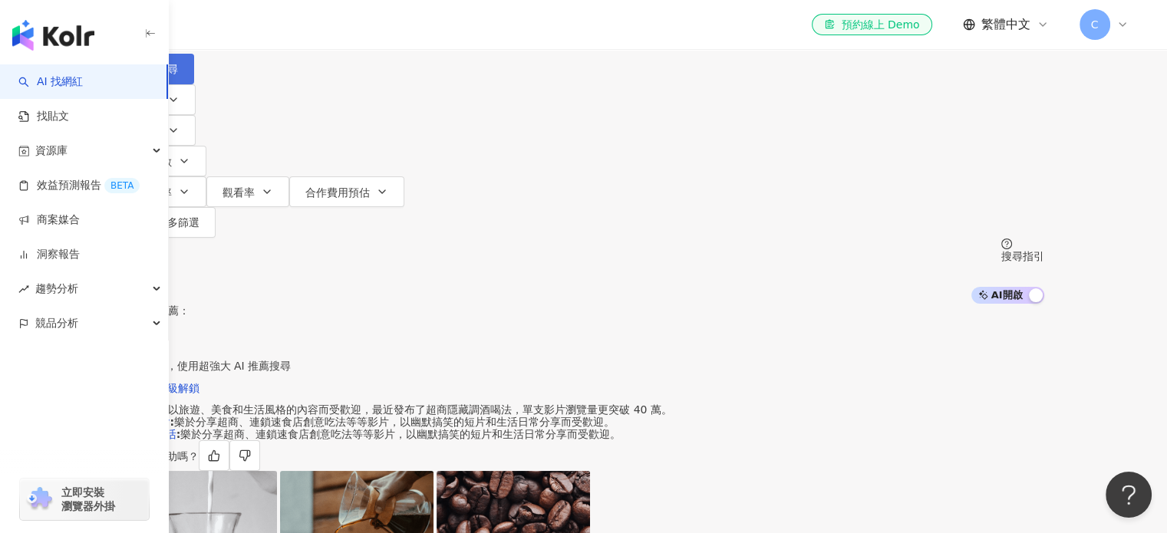
type input "******"
click at [150, 75] on span "button" at bounding box center [145, 69] width 11 height 12
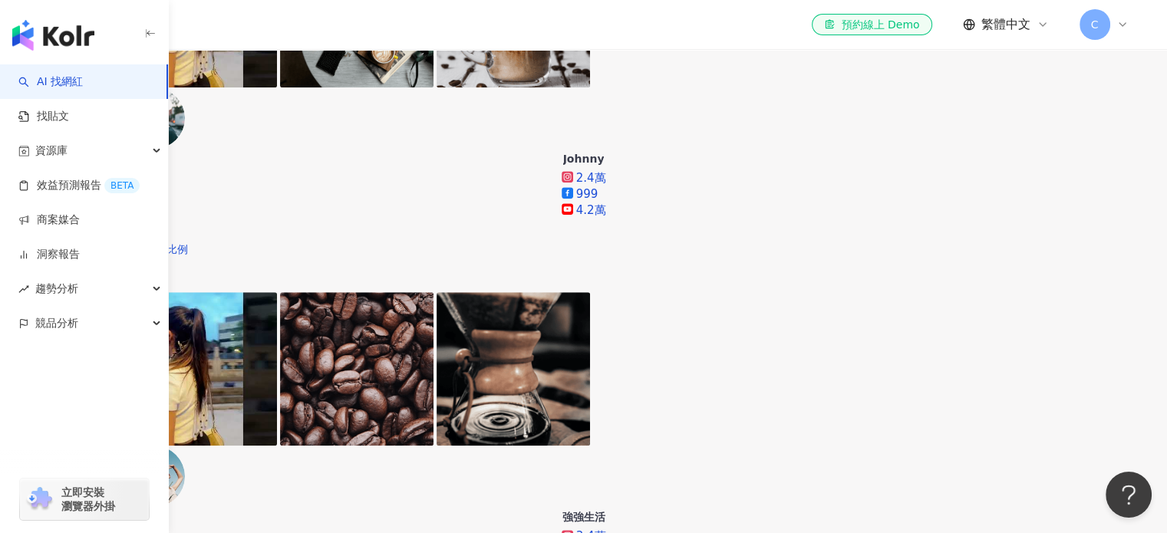
scroll to position [1074, 0]
